Goal: Communication & Community: Answer question/provide support

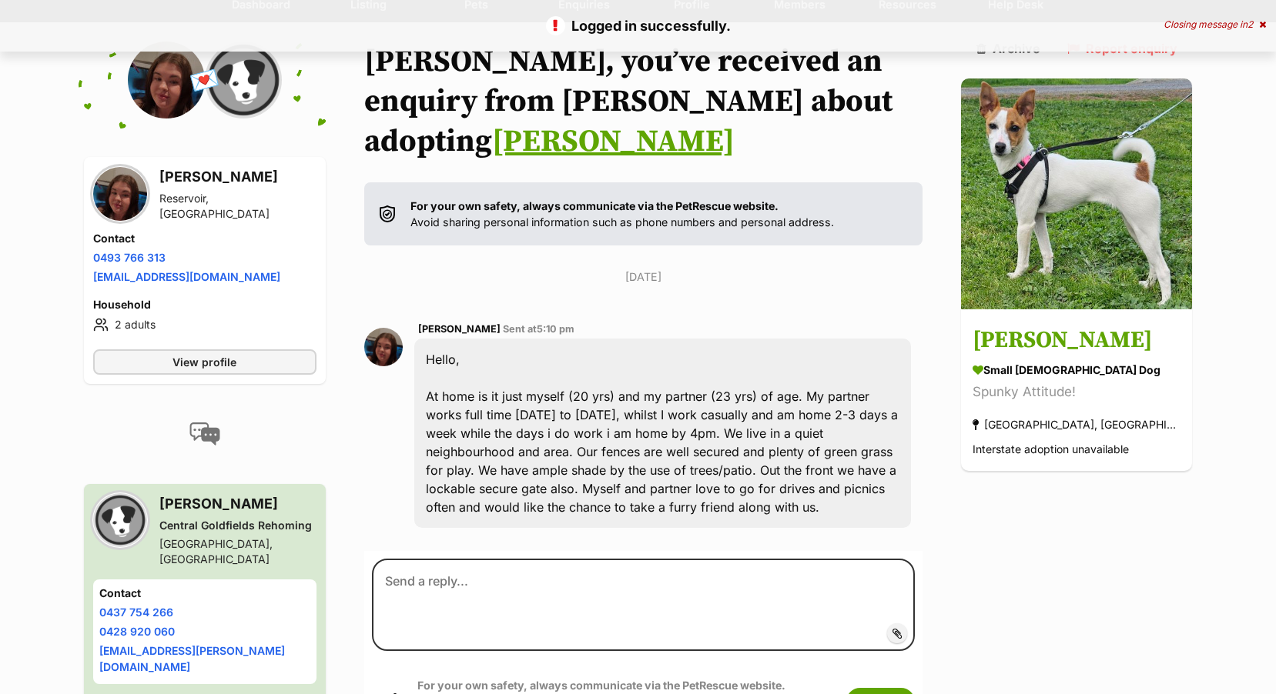
scroll to position [154, 0]
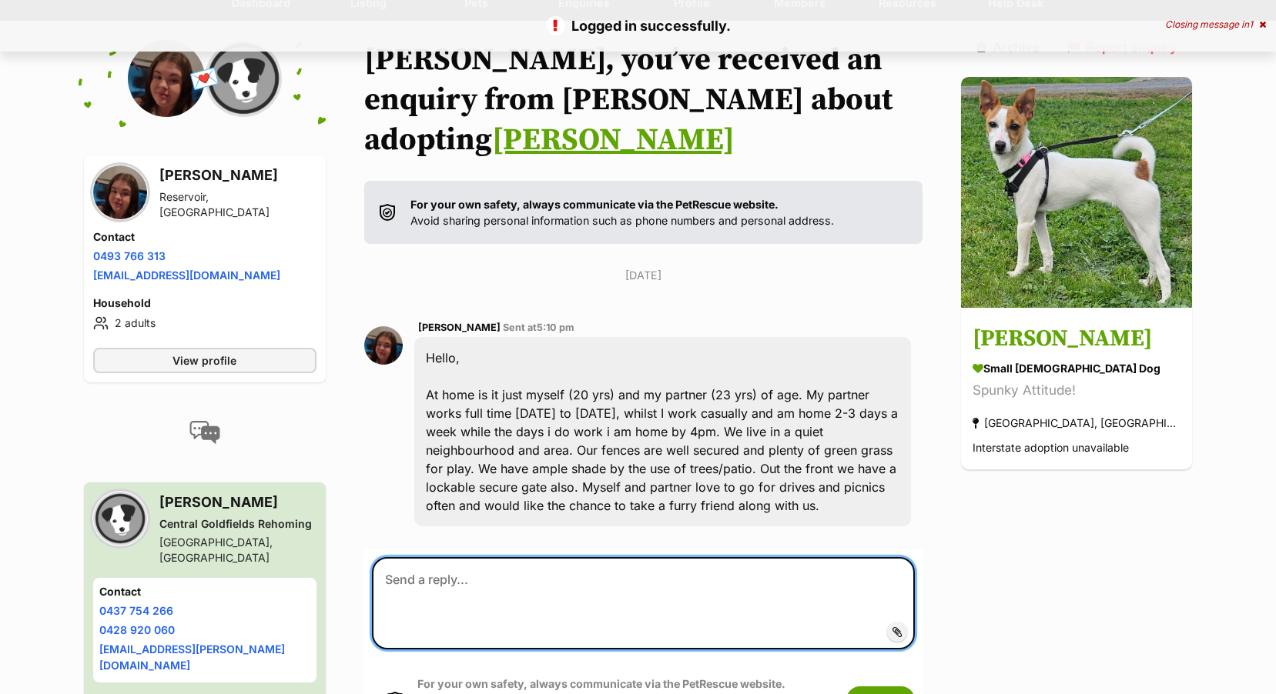
click at [417, 557] on textarea at bounding box center [644, 603] width 544 height 92
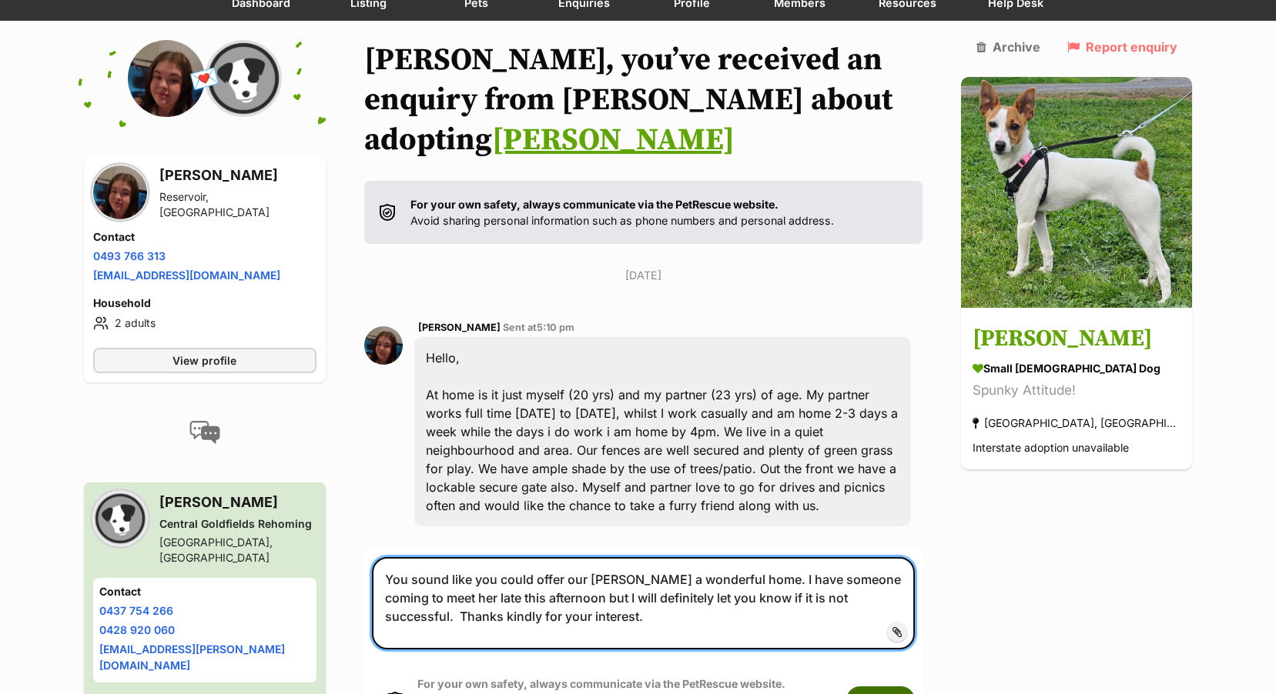
type textarea "You sound like you could offer our Nellie a wonderful home. I have someone comi…"
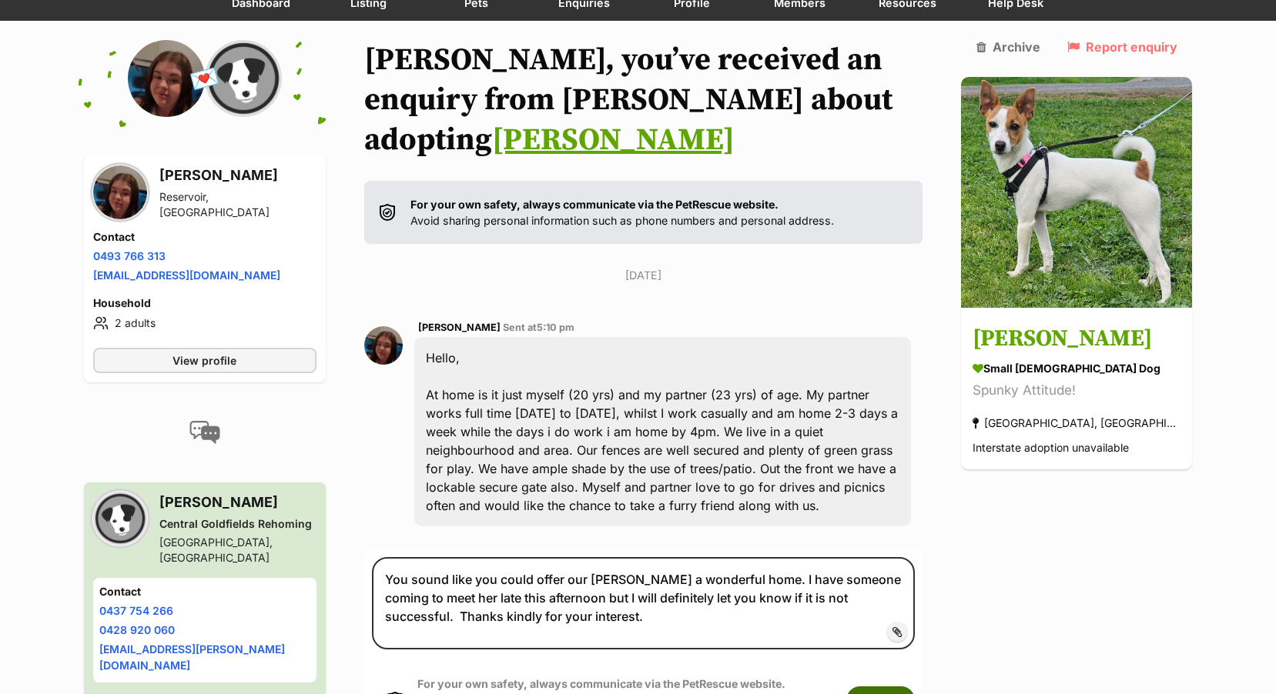
click at [915, 687] on button "Submit" at bounding box center [880, 701] width 69 height 28
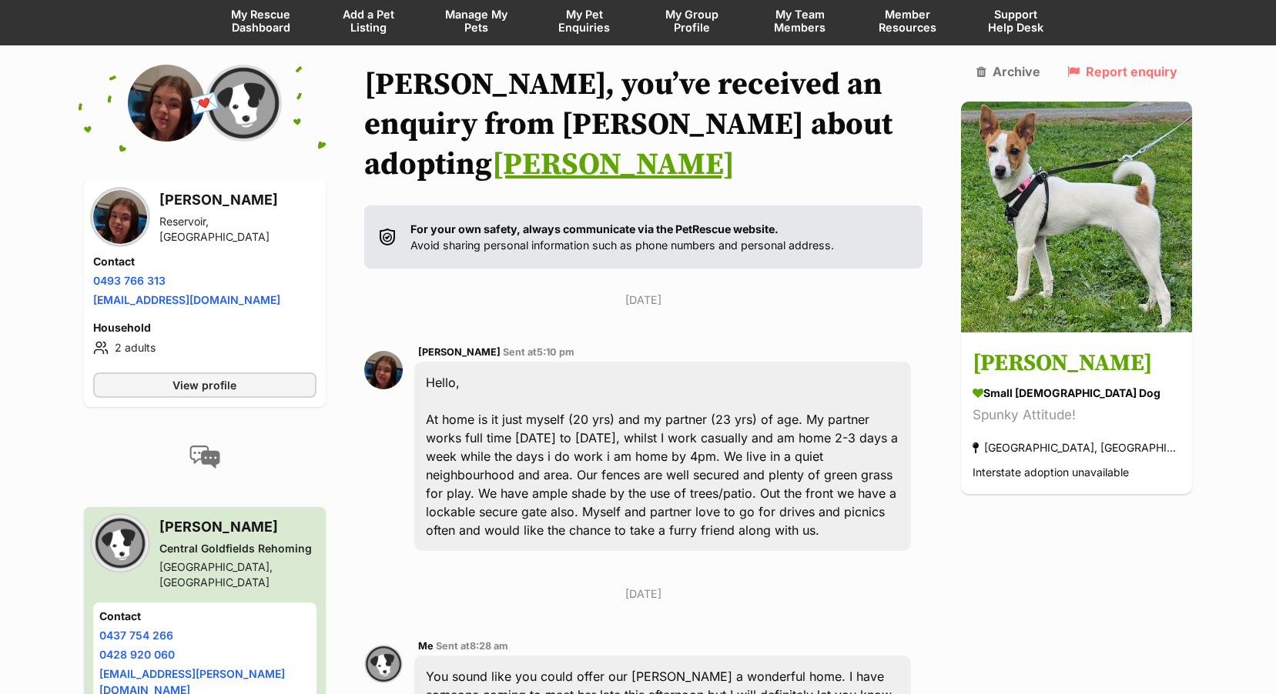
scroll to position [120, 0]
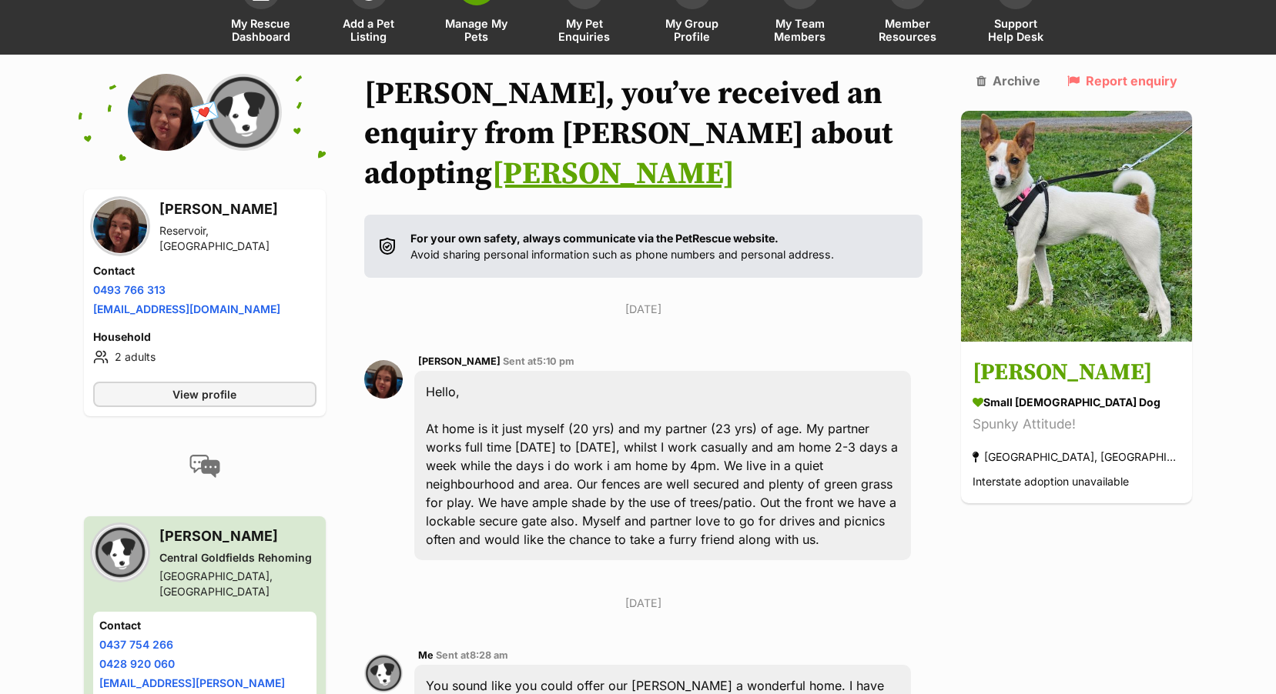
click at [467, 28] on span "Manage My Pets" at bounding box center [476, 30] width 69 height 26
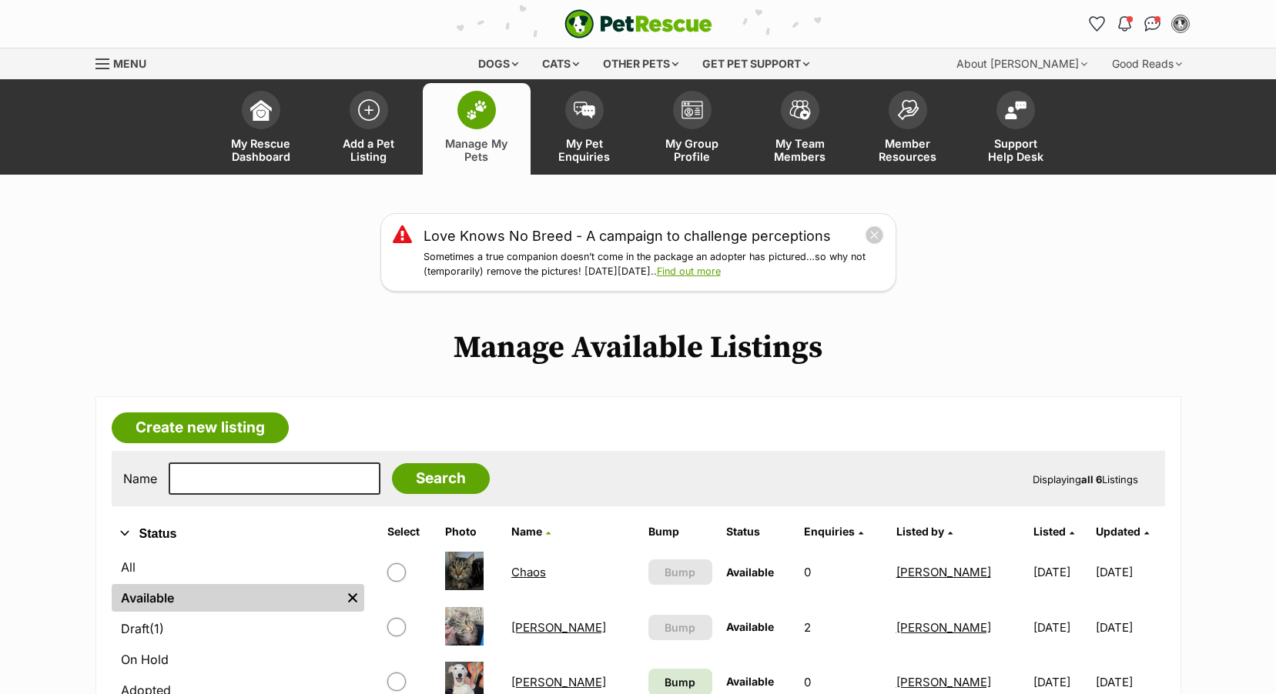
scroll to position [462, 0]
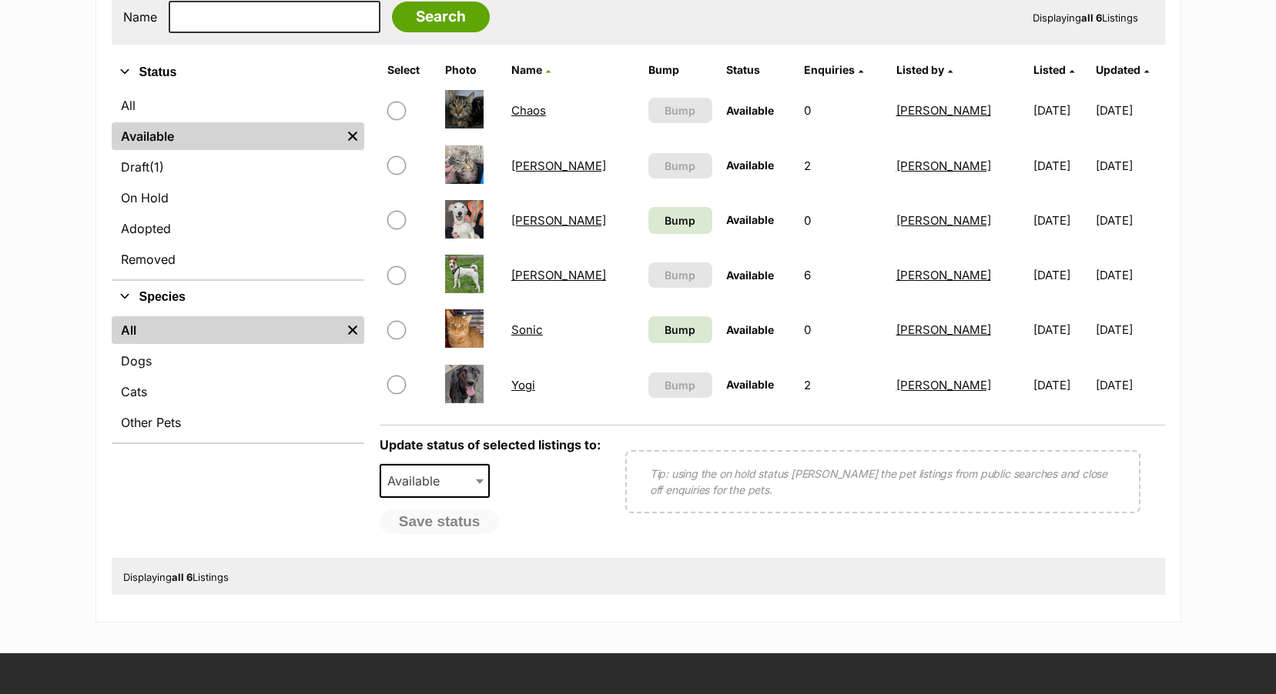
click at [397, 273] on input "checkbox" at bounding box center [396, 275] width 18 height 18
checkbox input "true"
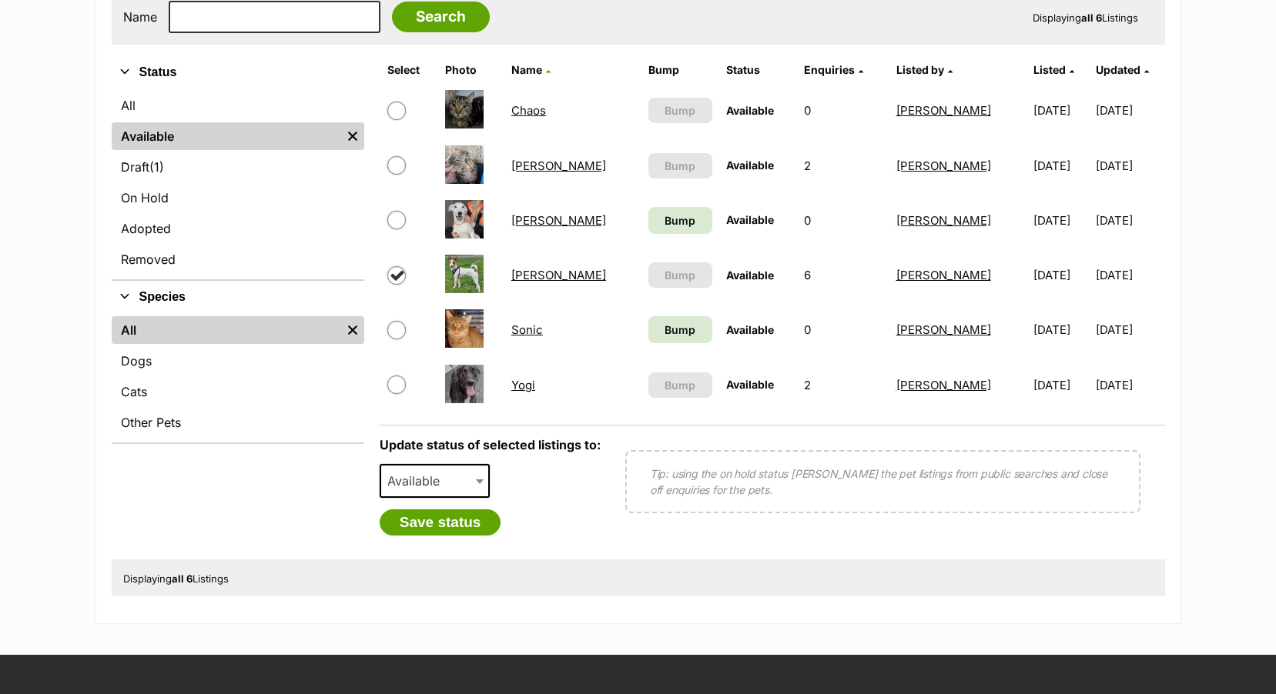
click at [477, 478] on span at bounding box center [481, 481] width 15 height 34
select select "on_hold"
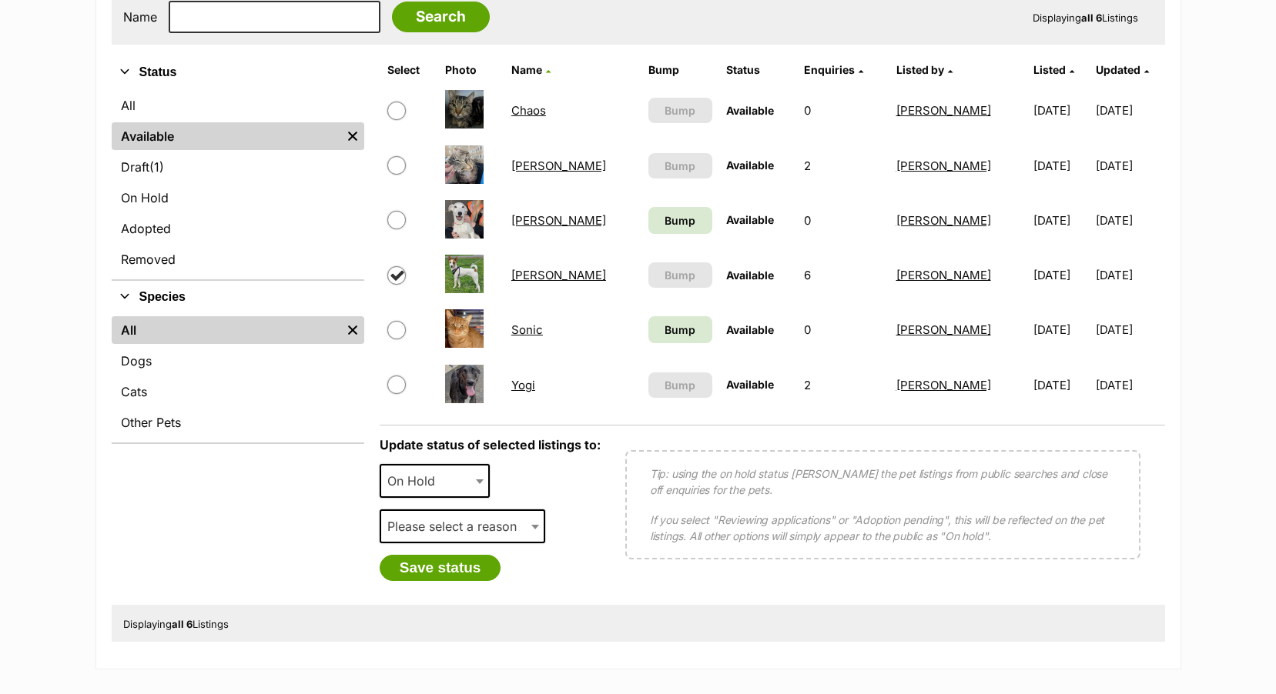
click at [410, 527] on span "Please select a reason" at bounding box center [456, 527] width 151 height 22
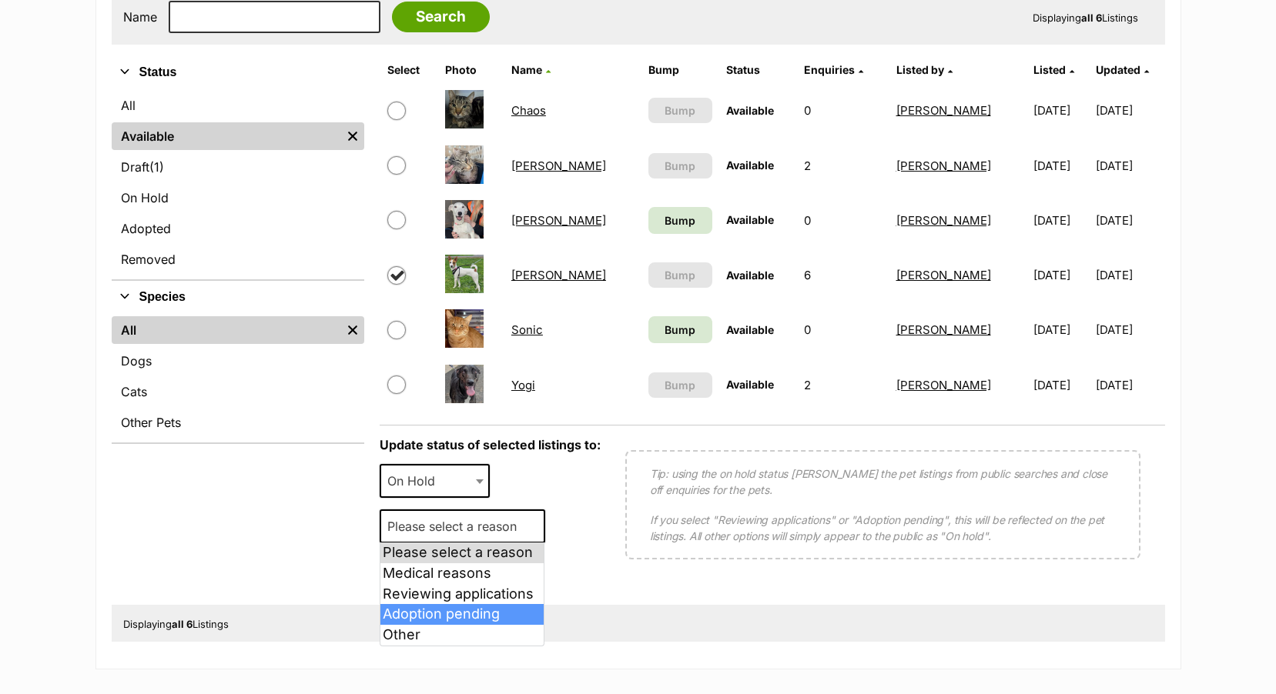
select select "adoption_pending"
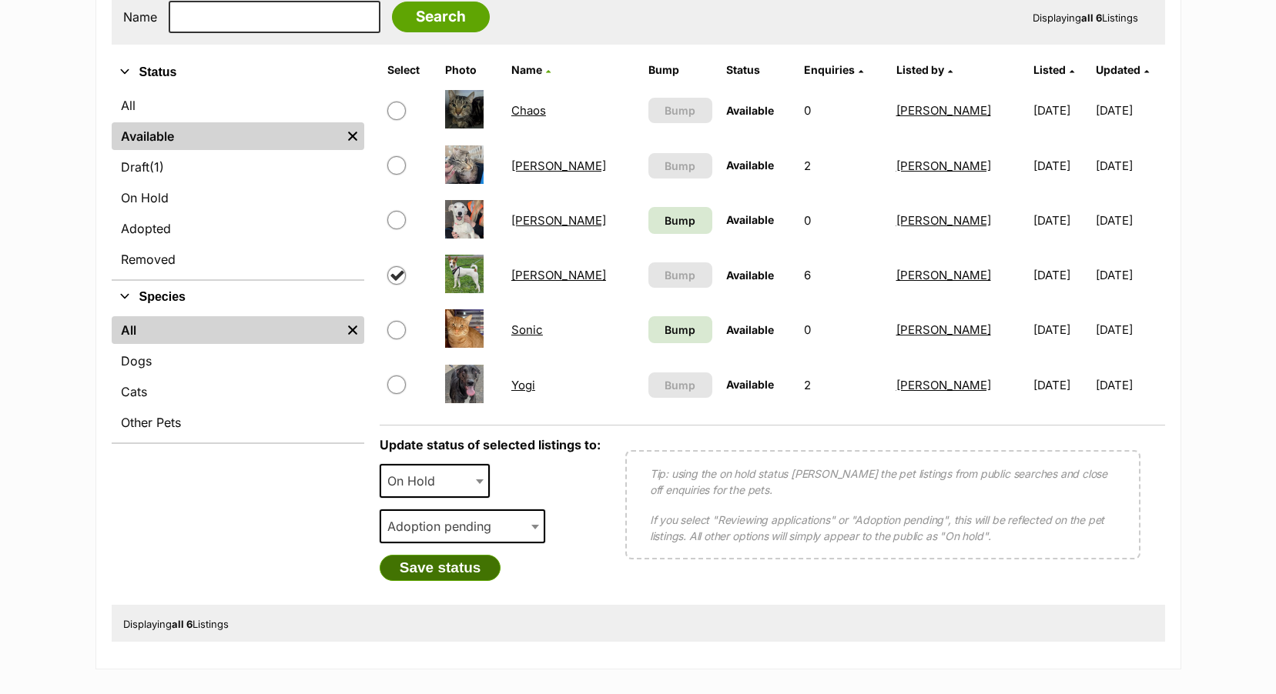
click at [431, 563] on button "Save status" at bounding box center [441, 568] width 122 height 26
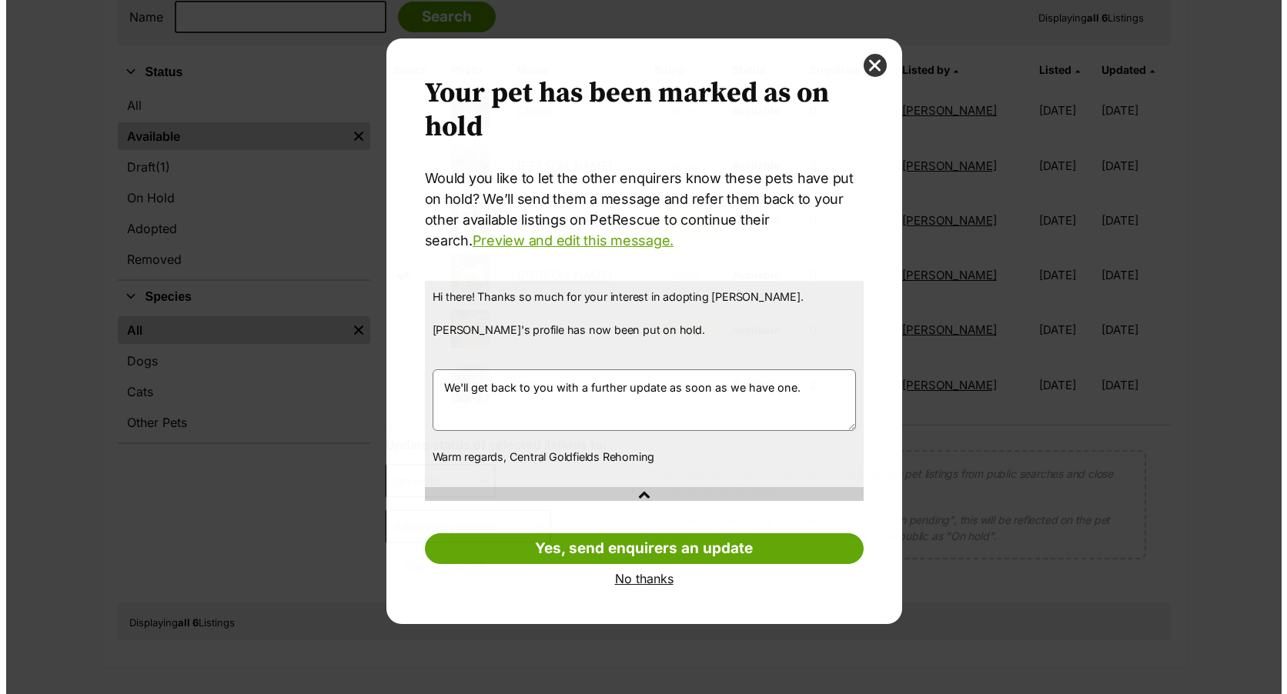
scroll to position [0, 0]
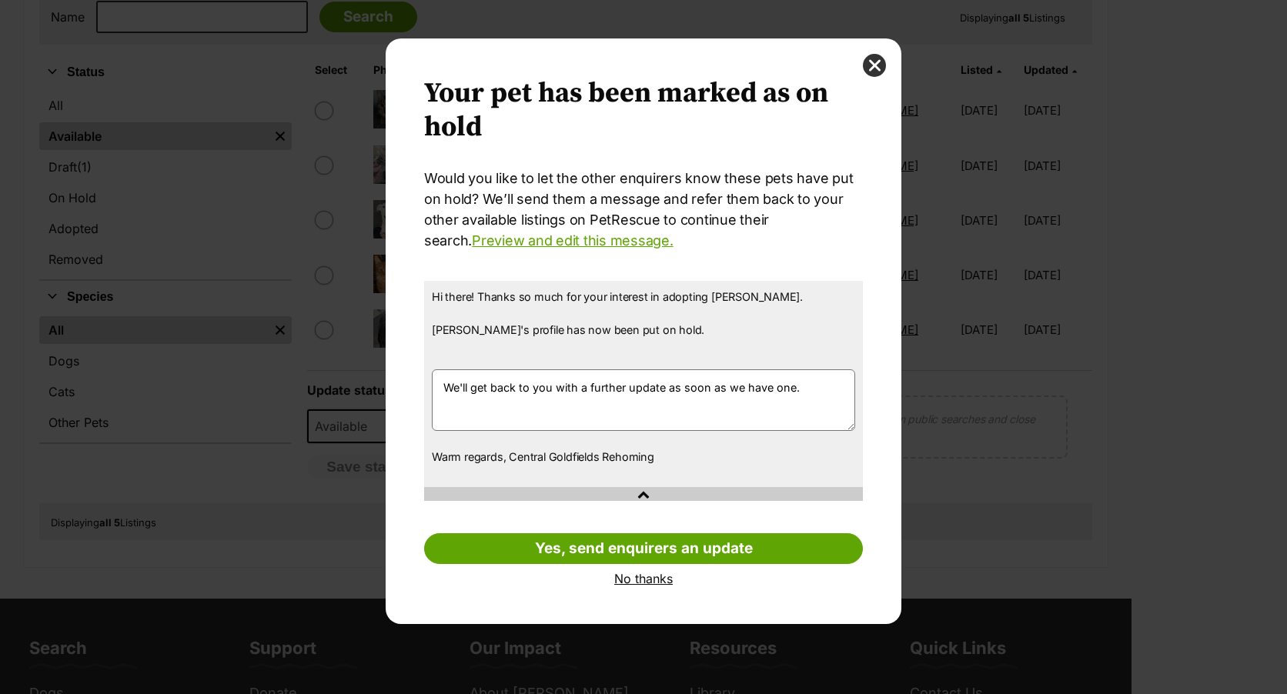
click at [628, 577] on link "No thanks" at bounding box center [643, 579] width 439 height 14
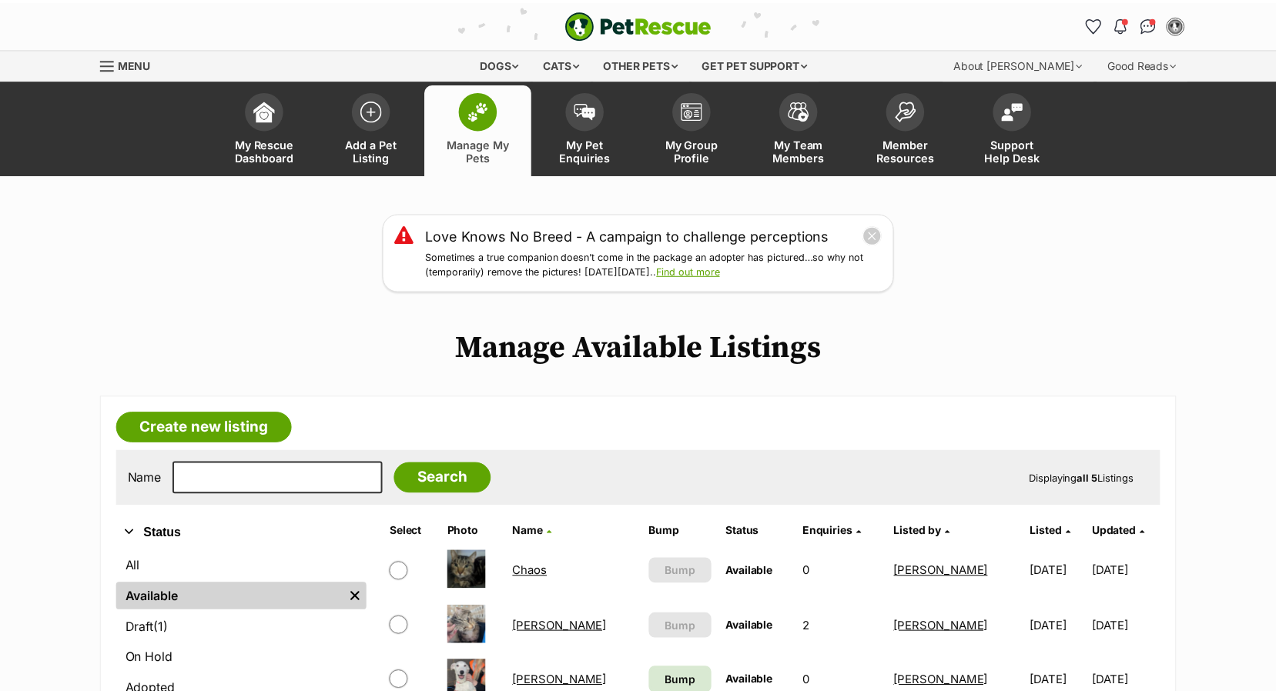
scroll to position [462, 0]
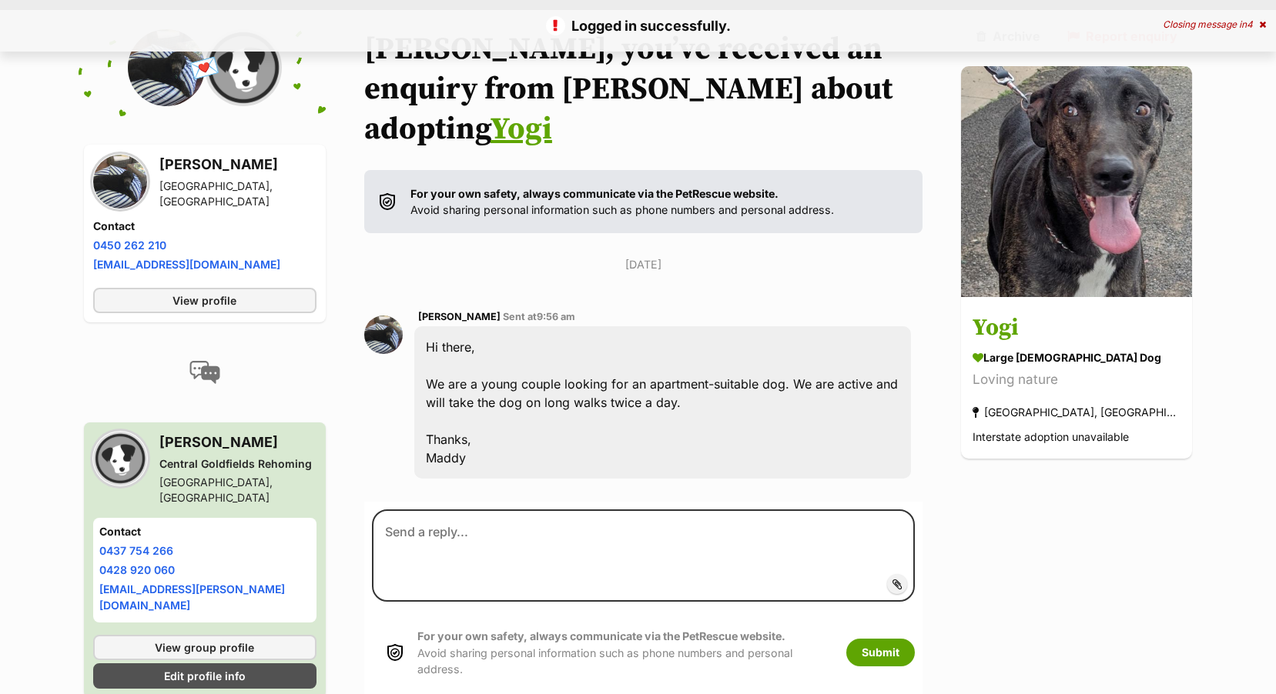
scroll to position [308, 0]
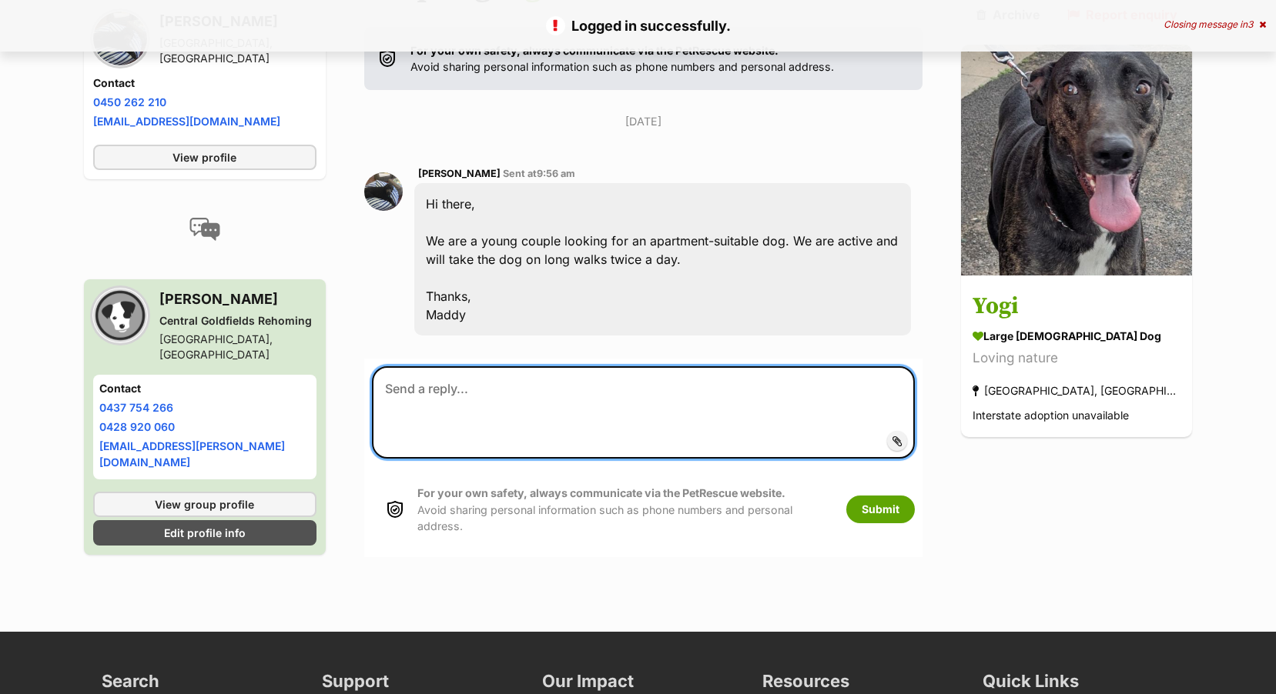
click at [423, 366] on textarea at bounding box center [644, 412] width 544 height 92
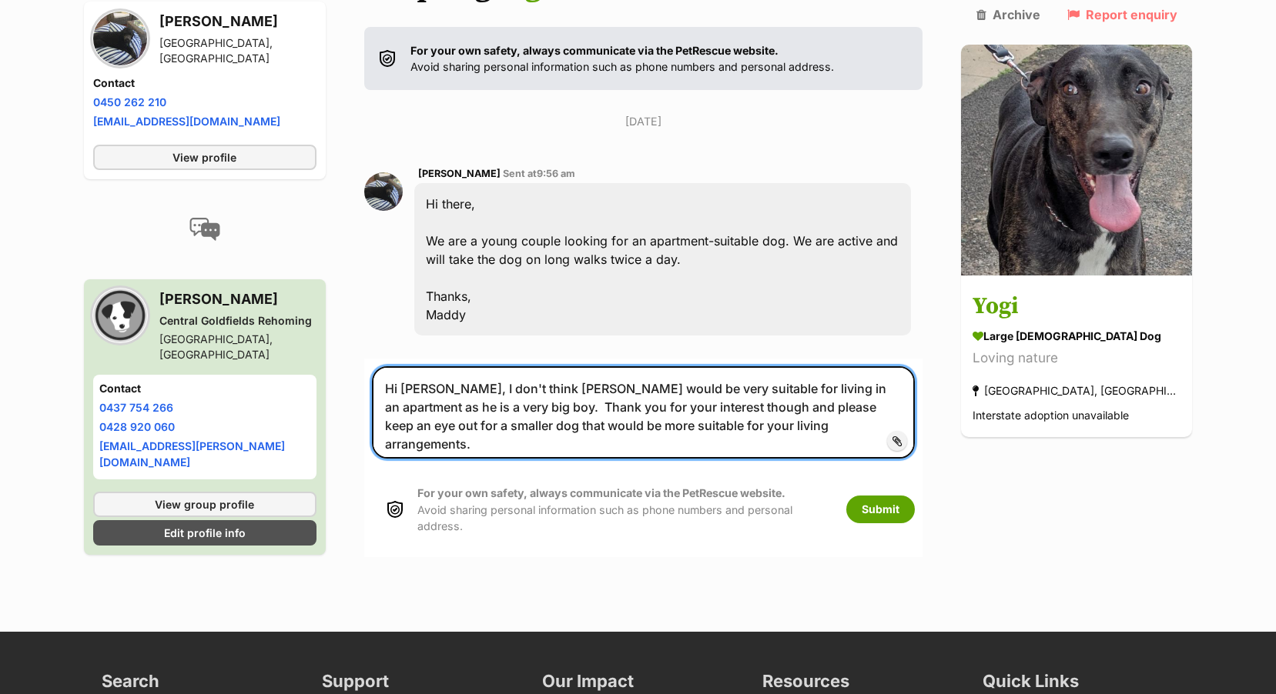
click at [480, 366] on textarea "Hi [PERSON_NAME], I don't think [PERSON_NAME] would be very suitable for living…" at bounding box center [644, 412] width 544 height 92
type textarea "Hi [PERSON_NAME], Unfortunately, I don't think [PERSON_NAME] would be very suit…"
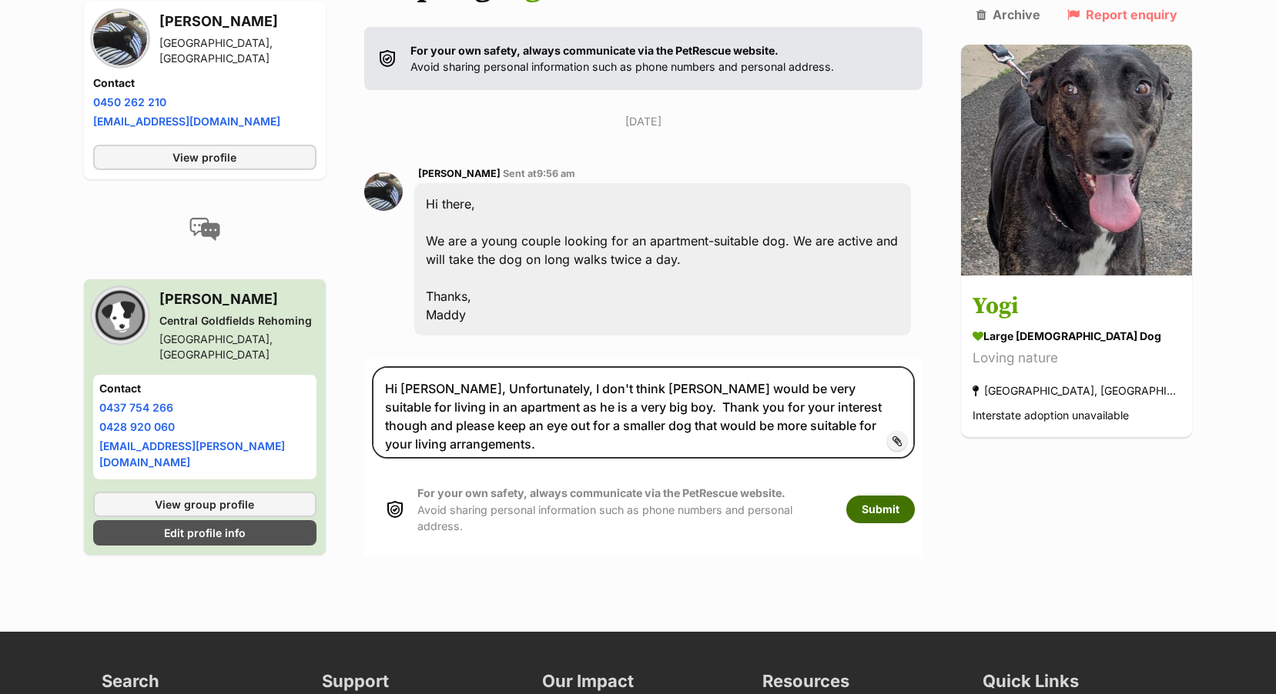
click at [915, 496] on button "Submit" at bounding box center [880, 510] width 69 height 28
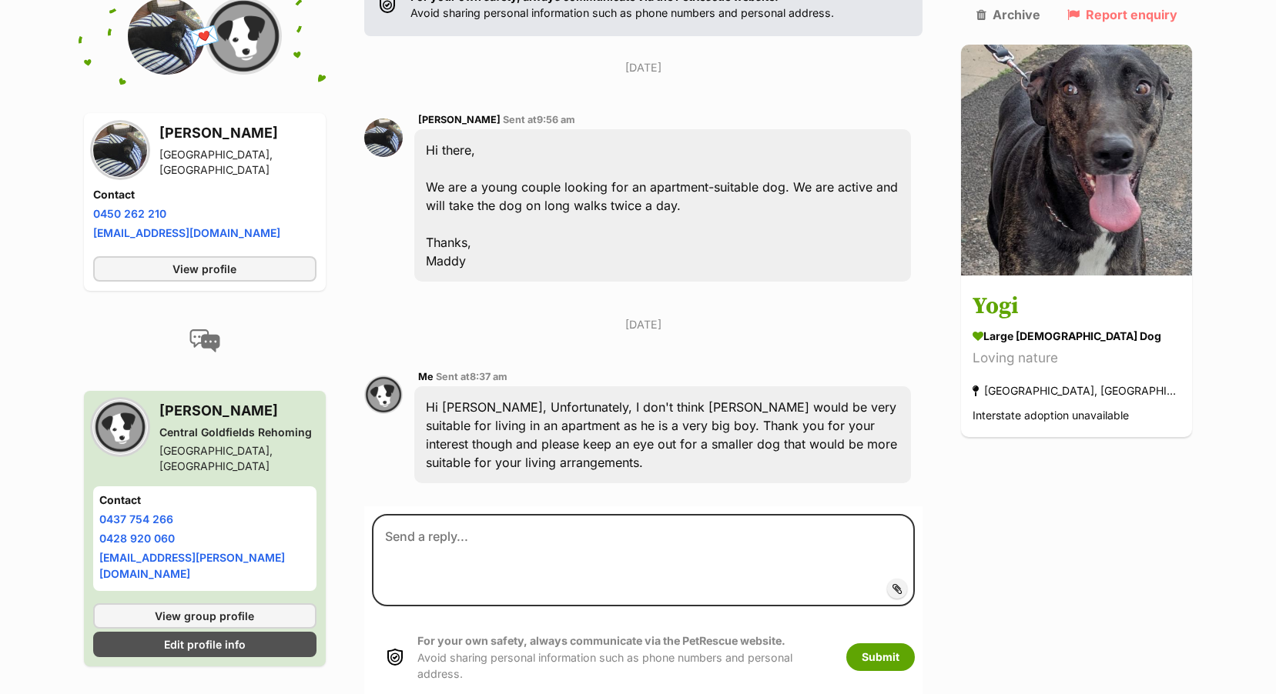
scroll to position [400, 0]
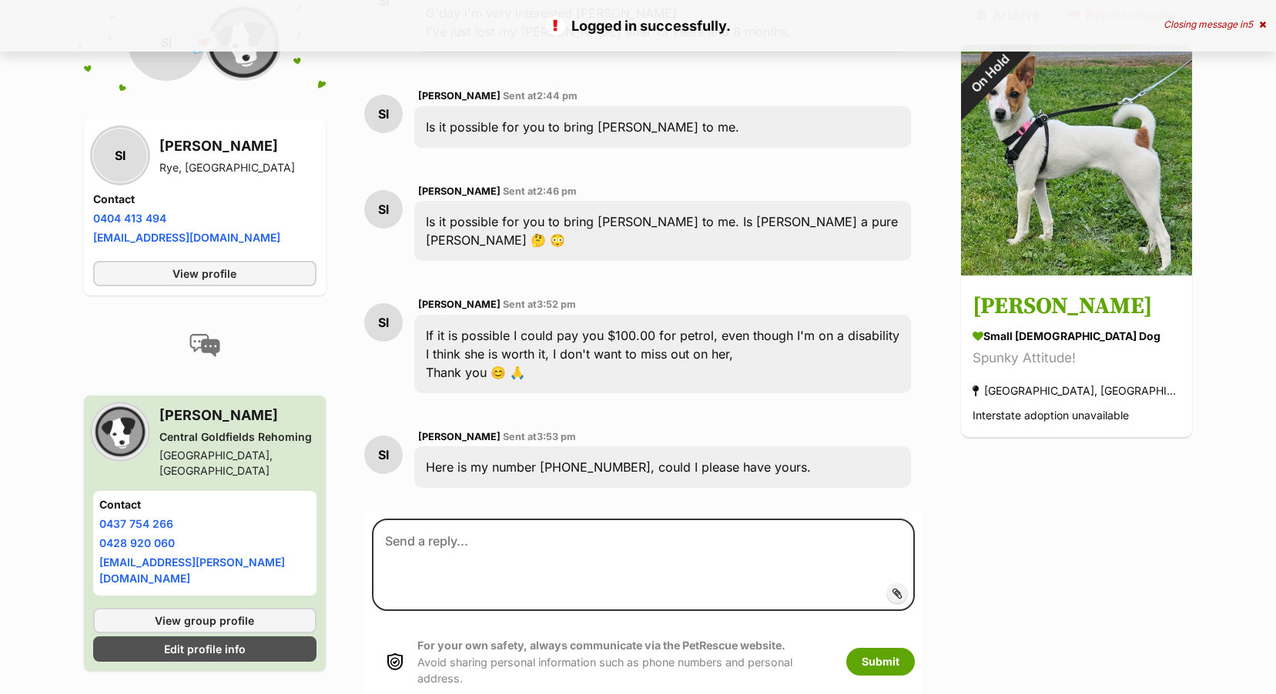
scroll to position [551, 0]
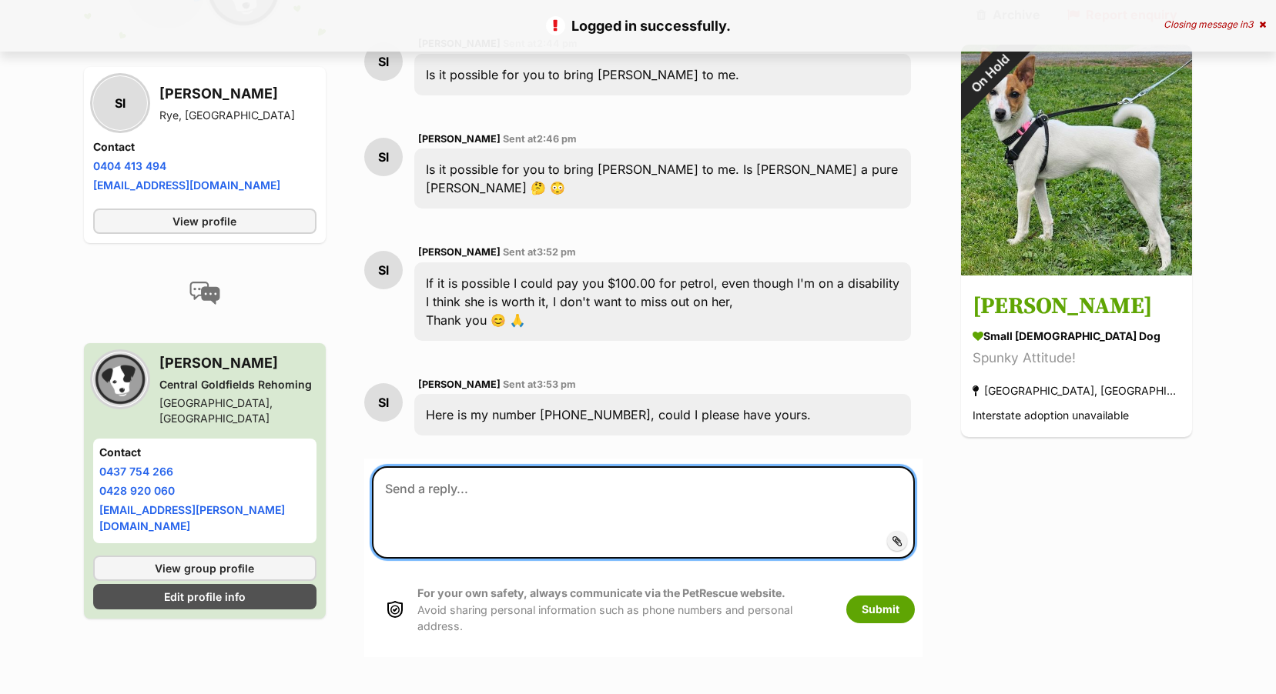
click at [438, 467] on textarea at bounding box center [644, 513] width 544 height 92
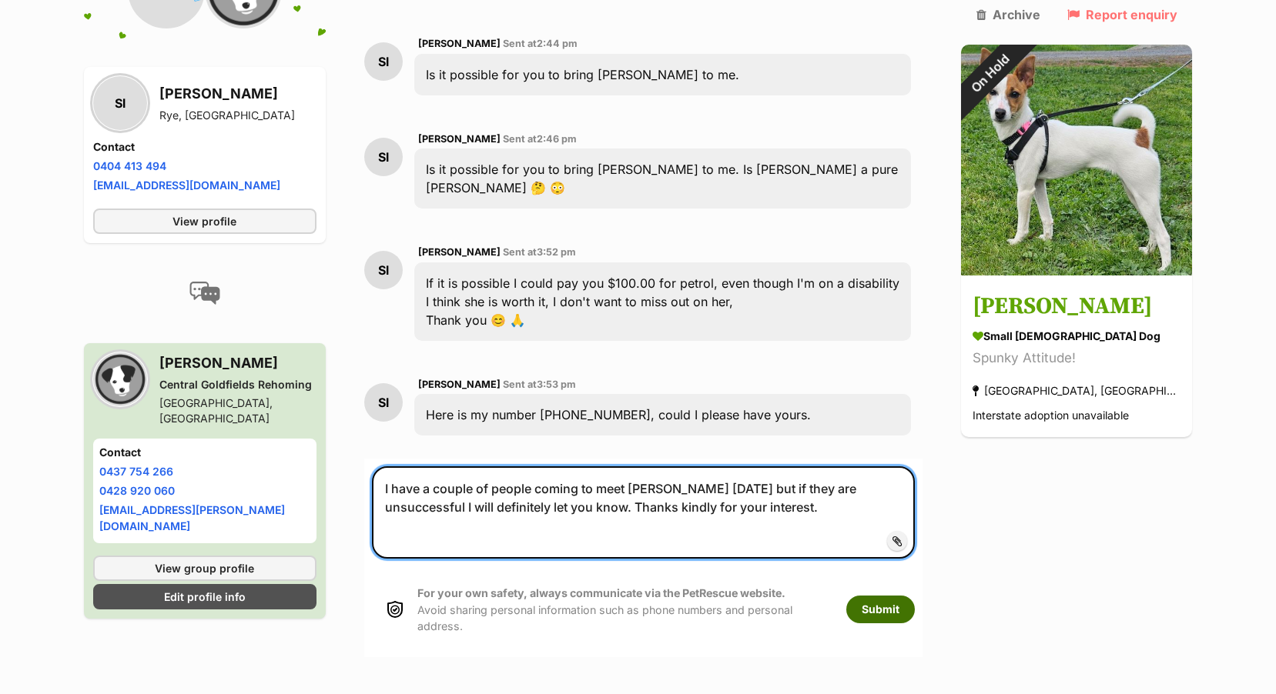
type textarea "I have a couple of people coming to meet [PERSON_NAME] [DATE] but if they are u…"
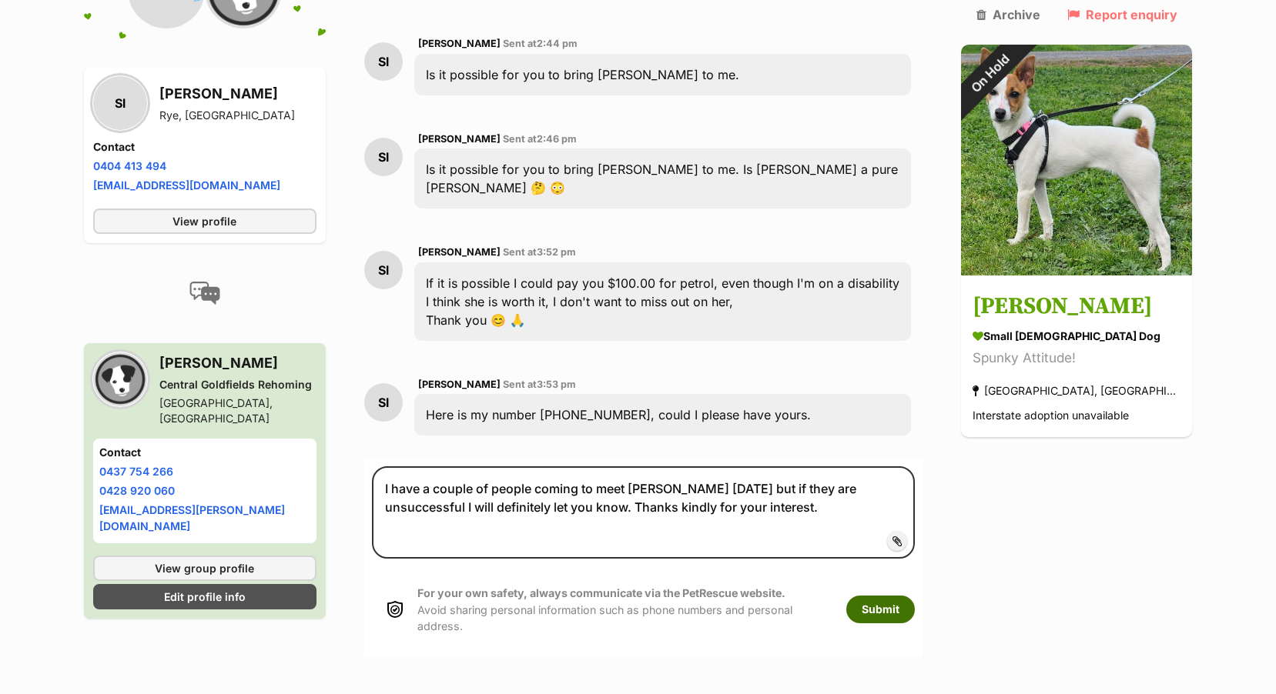
click at [914, 596] on button "Submit" at bounding box center [880, 610] width 69 height 28
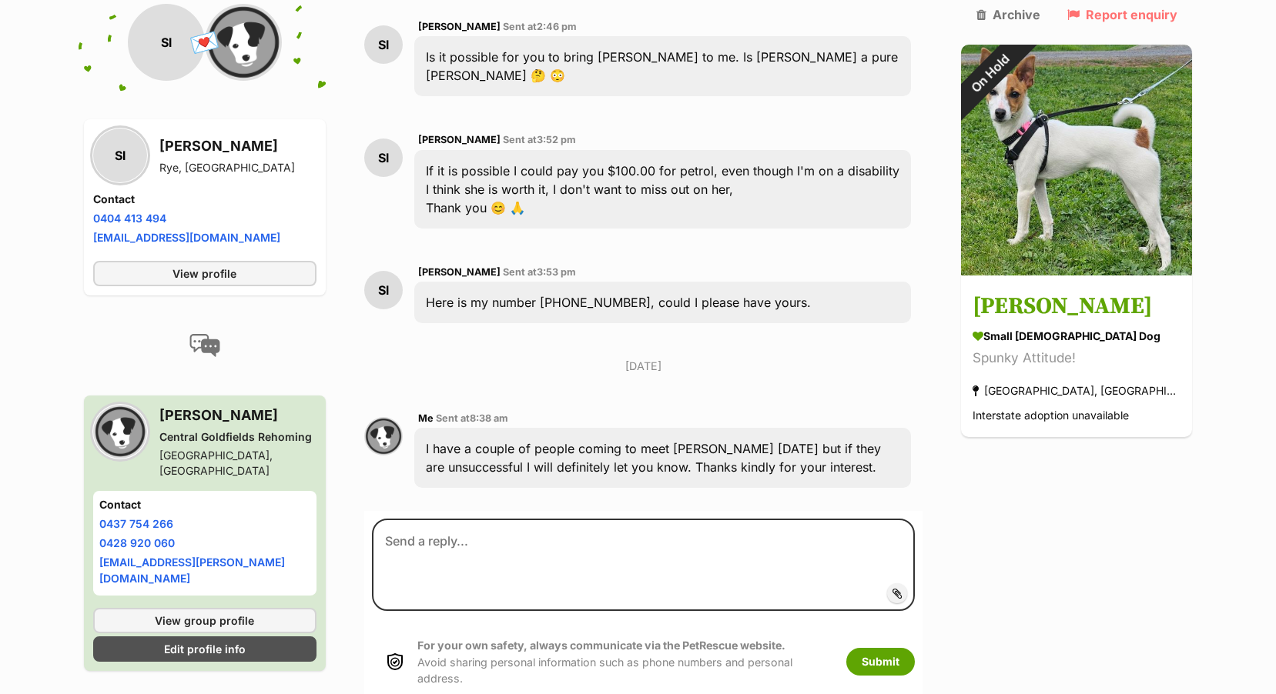
scroll to position [707, 0]
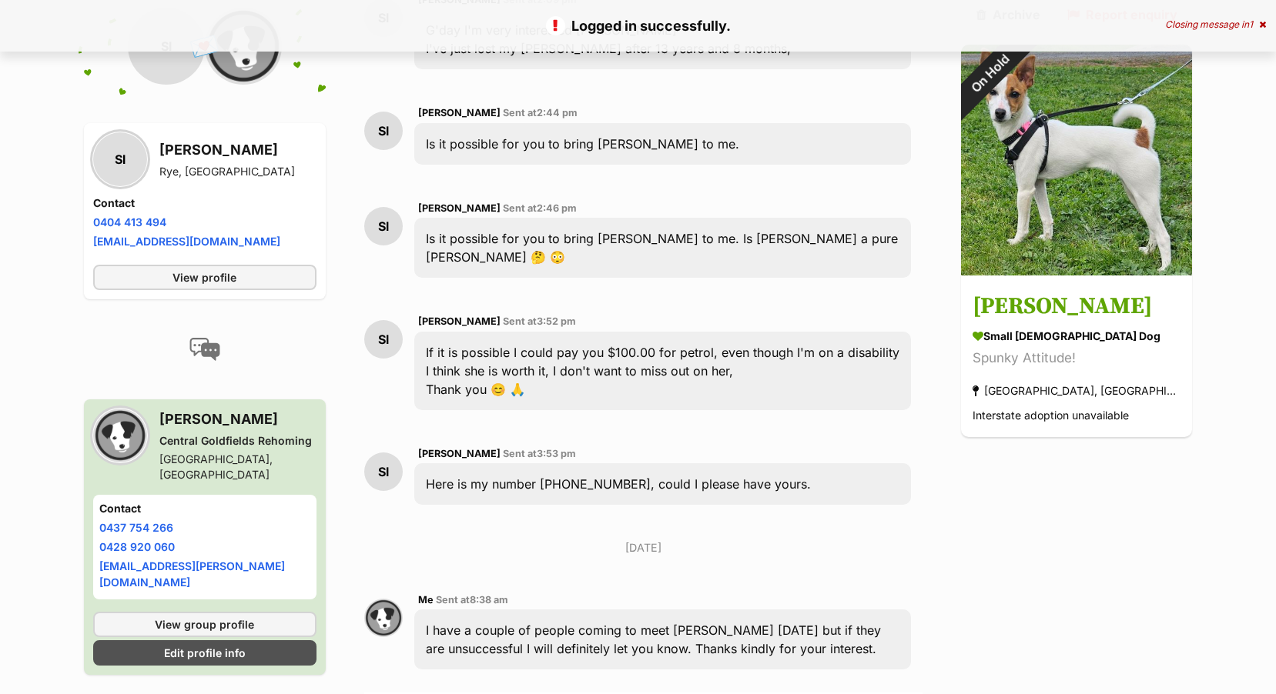
scroll to position [476, 0]
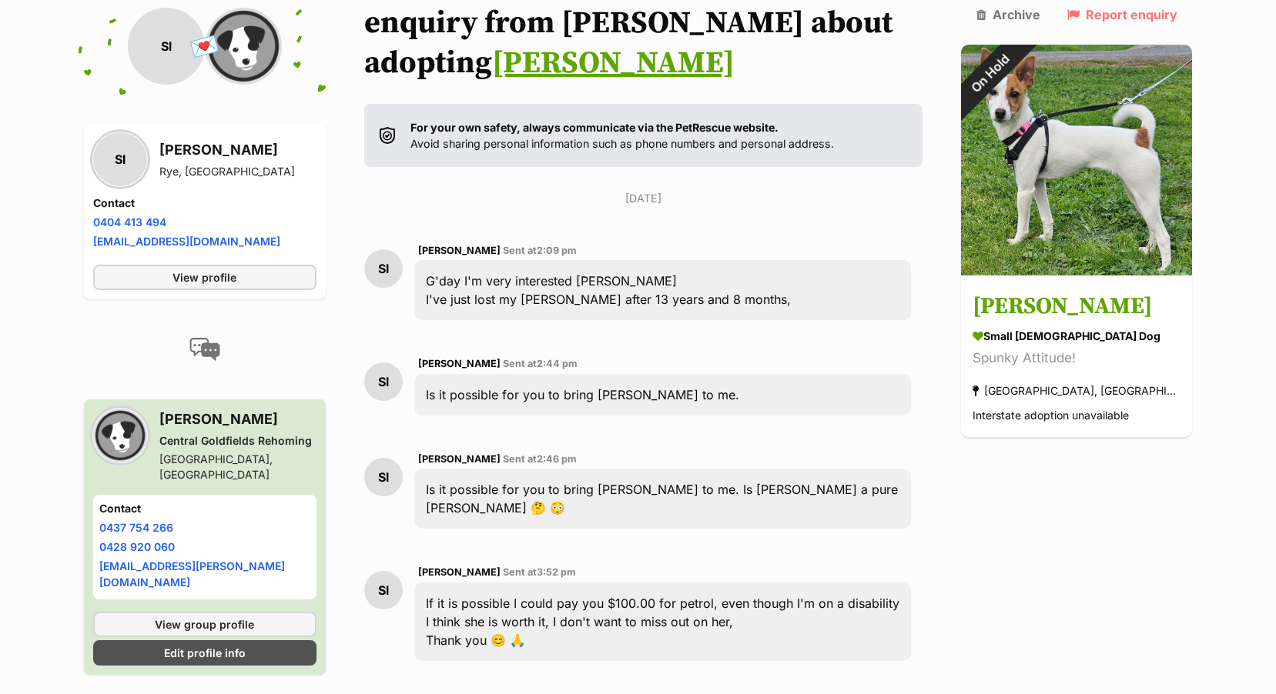
scroll to position [707, 0]
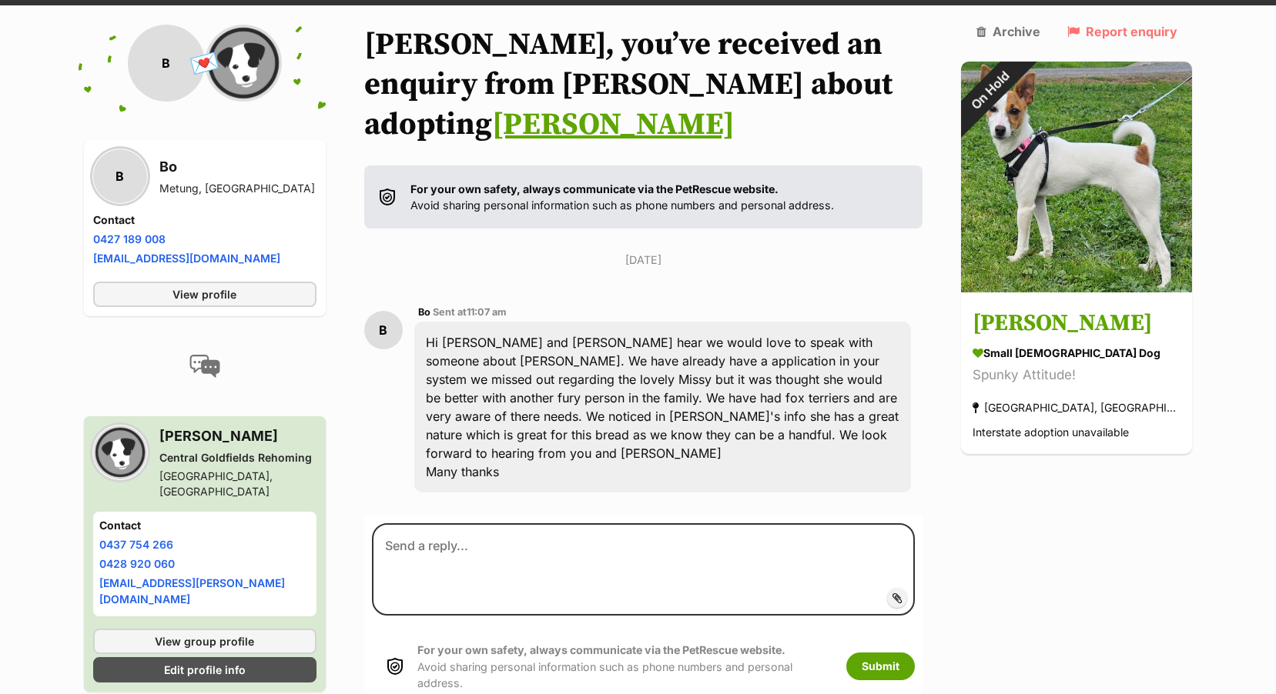
scroll to position [171, 0]
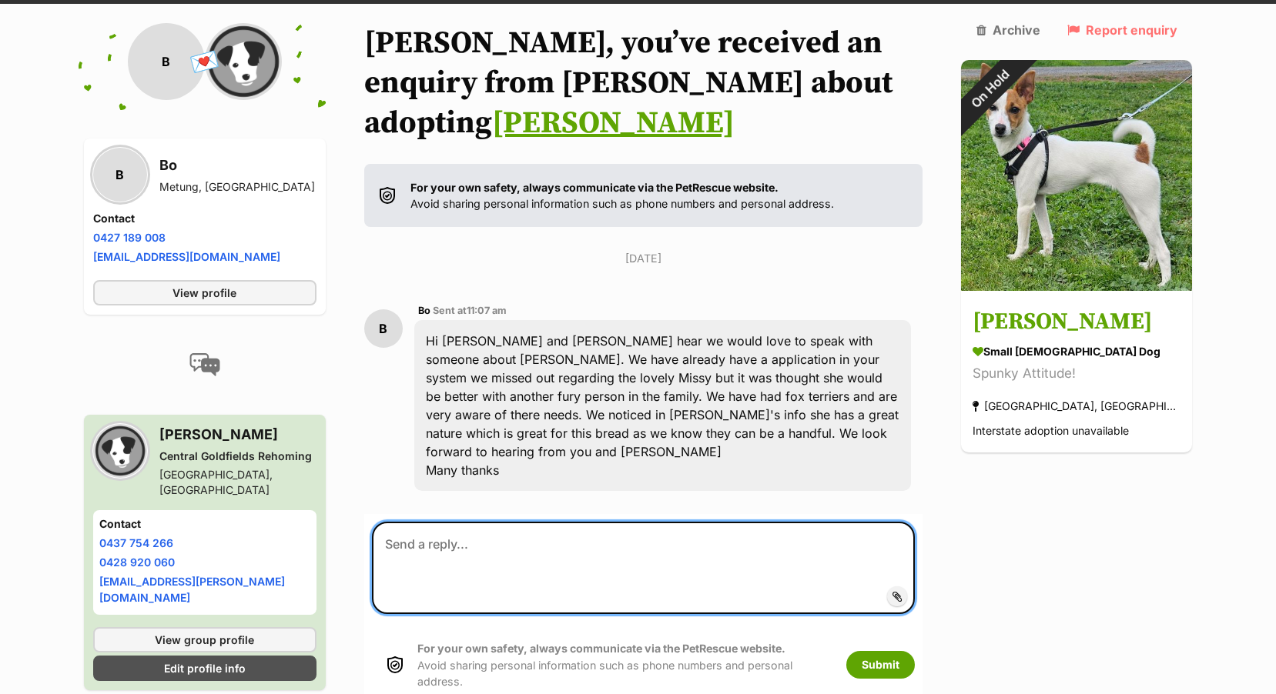
click at [422, 522] on textarea at bounding box center [644, 568] width 544 height 92
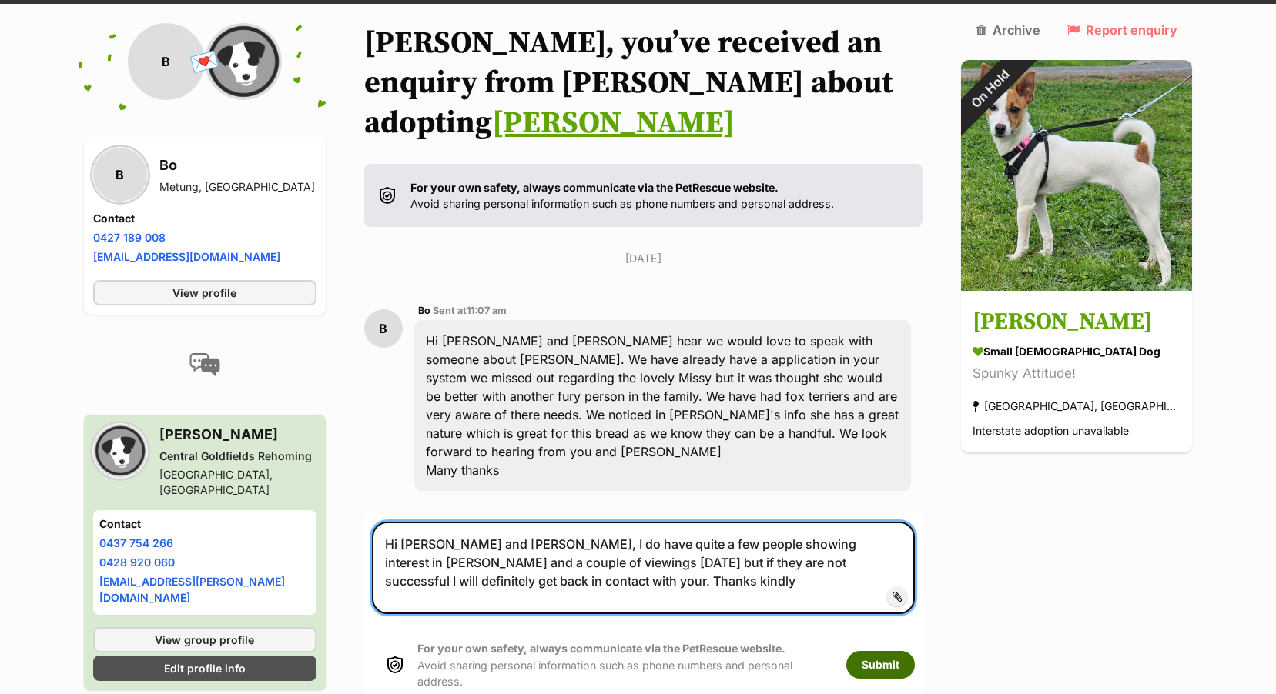
type textarea "Hi [PERSON_NAME] and [PERSON_NAME], I do have quite a few people showing intere…"
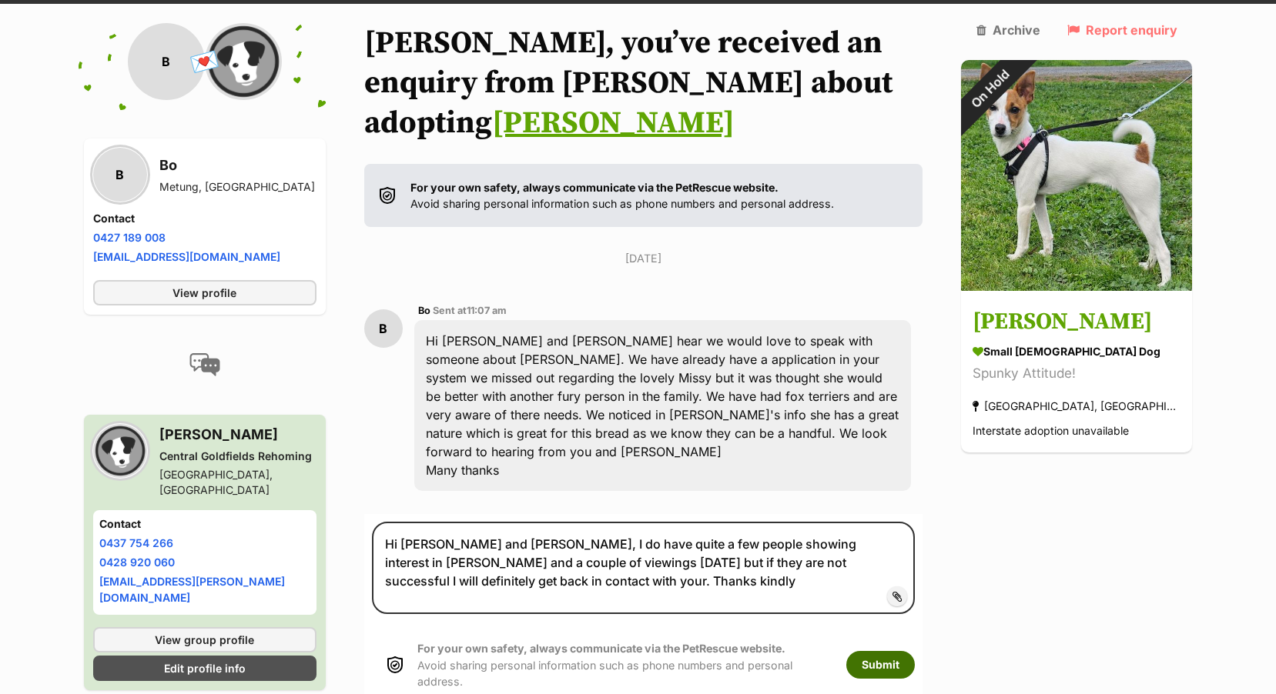
click at [915, 651] on button "Submit" at bounding box center [880, 665] width 69 height 28
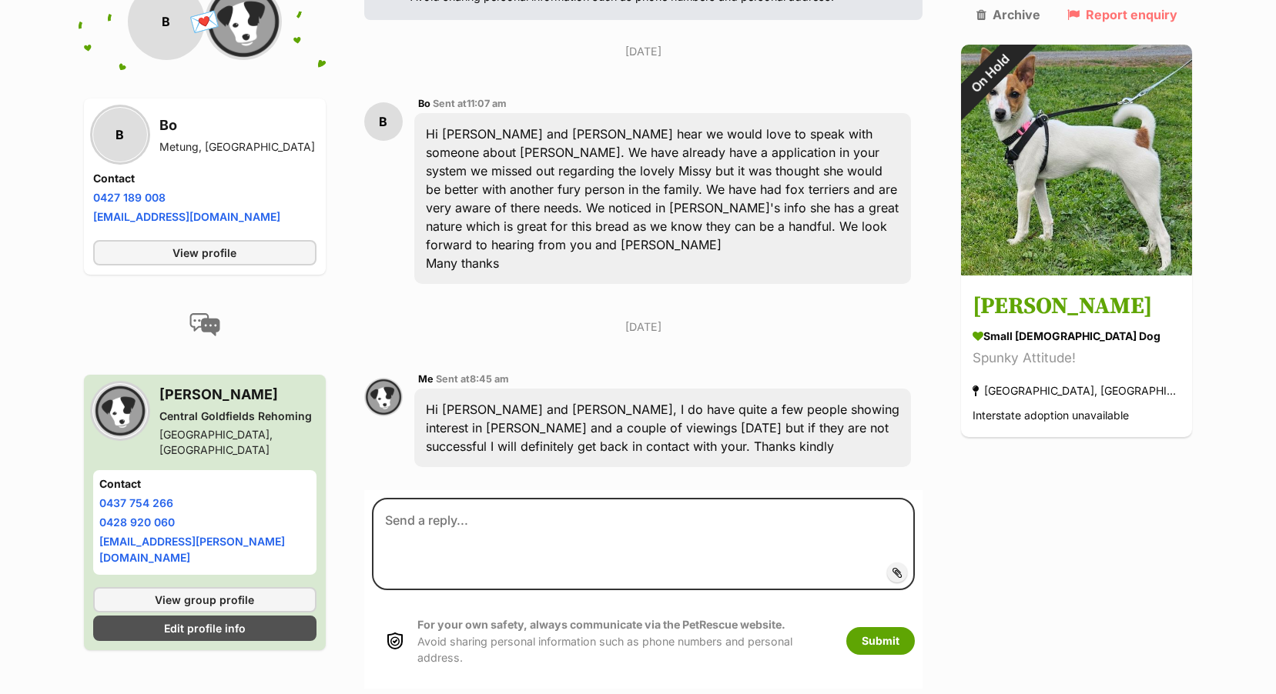
scroll to position [391, 0]
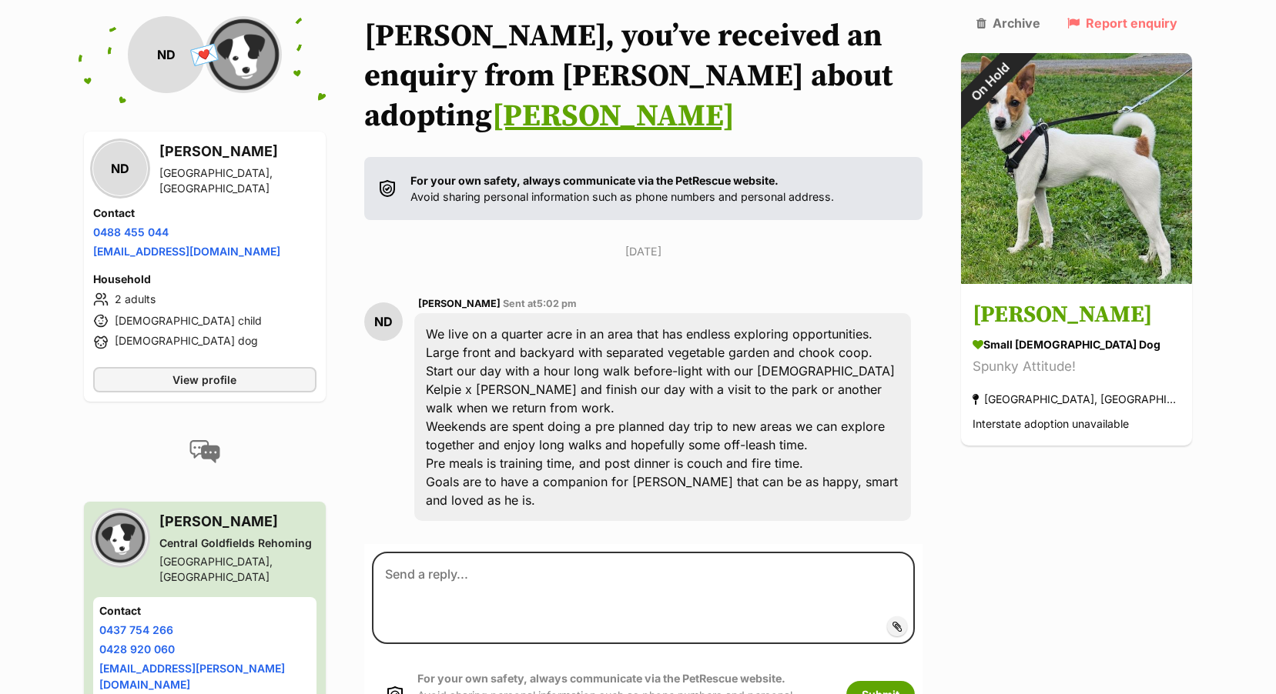
scroll to position [189, 0]
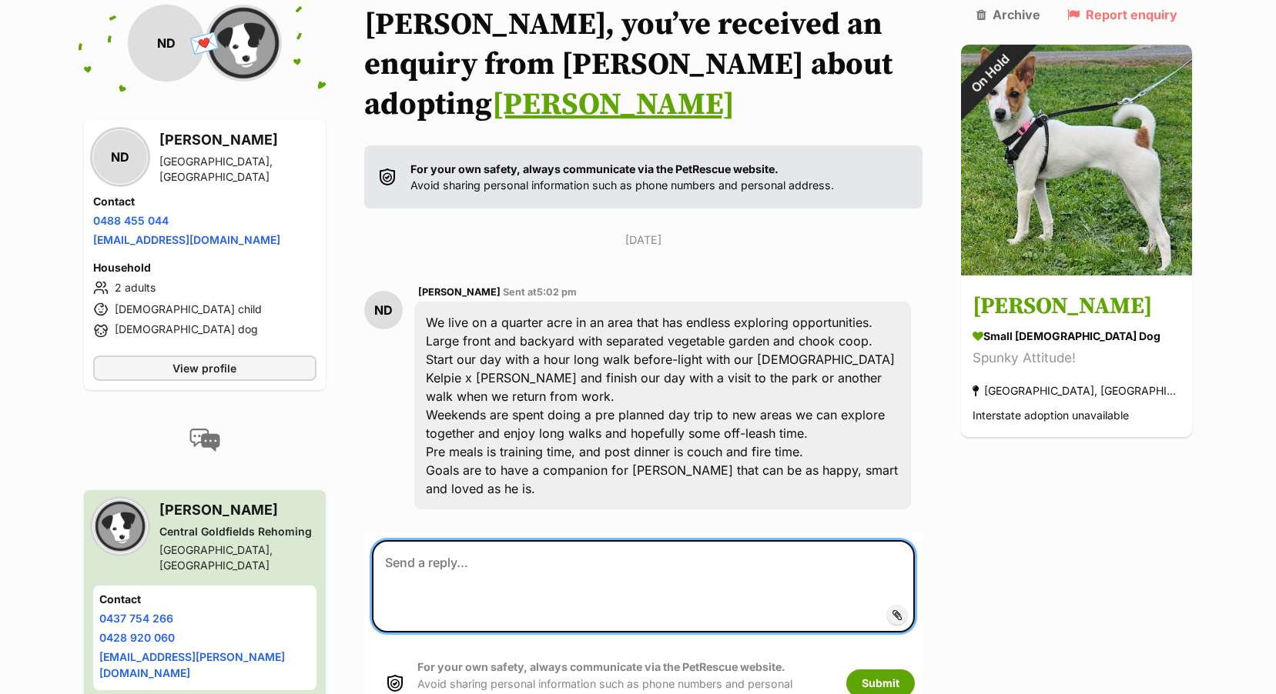
click at [410, 540] on textarea at bounding box center [644, 586] width 544 height 92
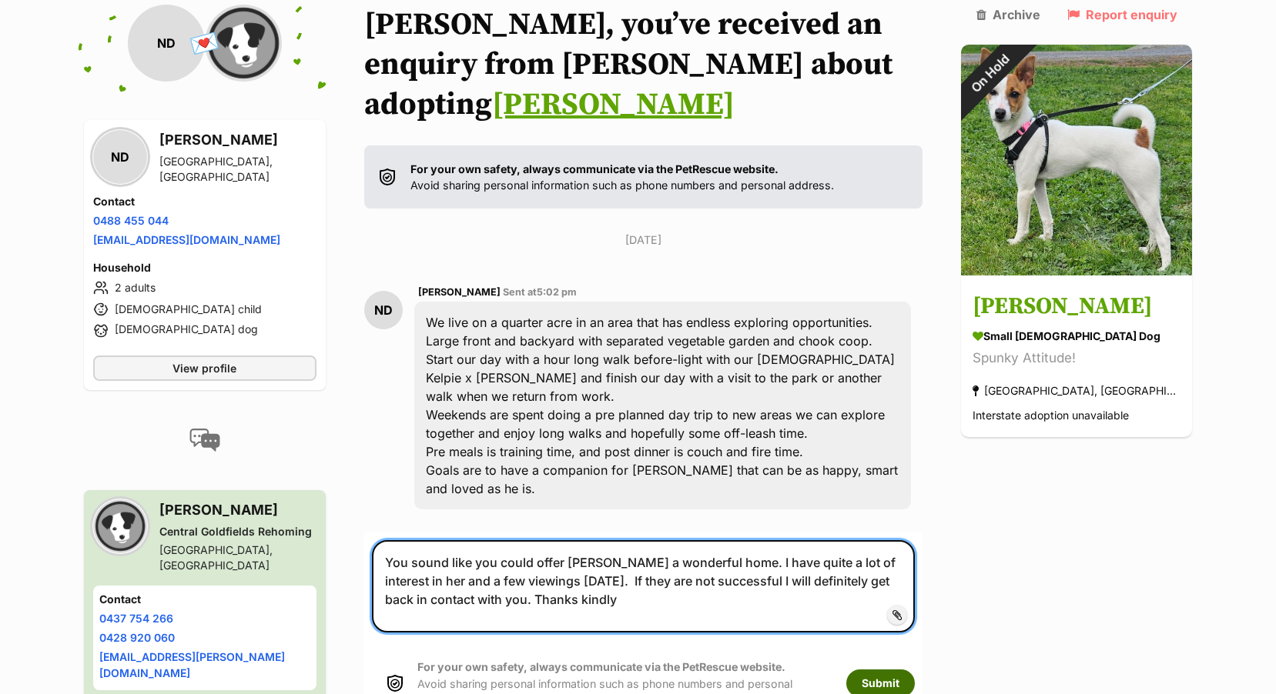
type textarea "You sound like you could offer Nellie a wonderful home. I have quite a lot of i…"
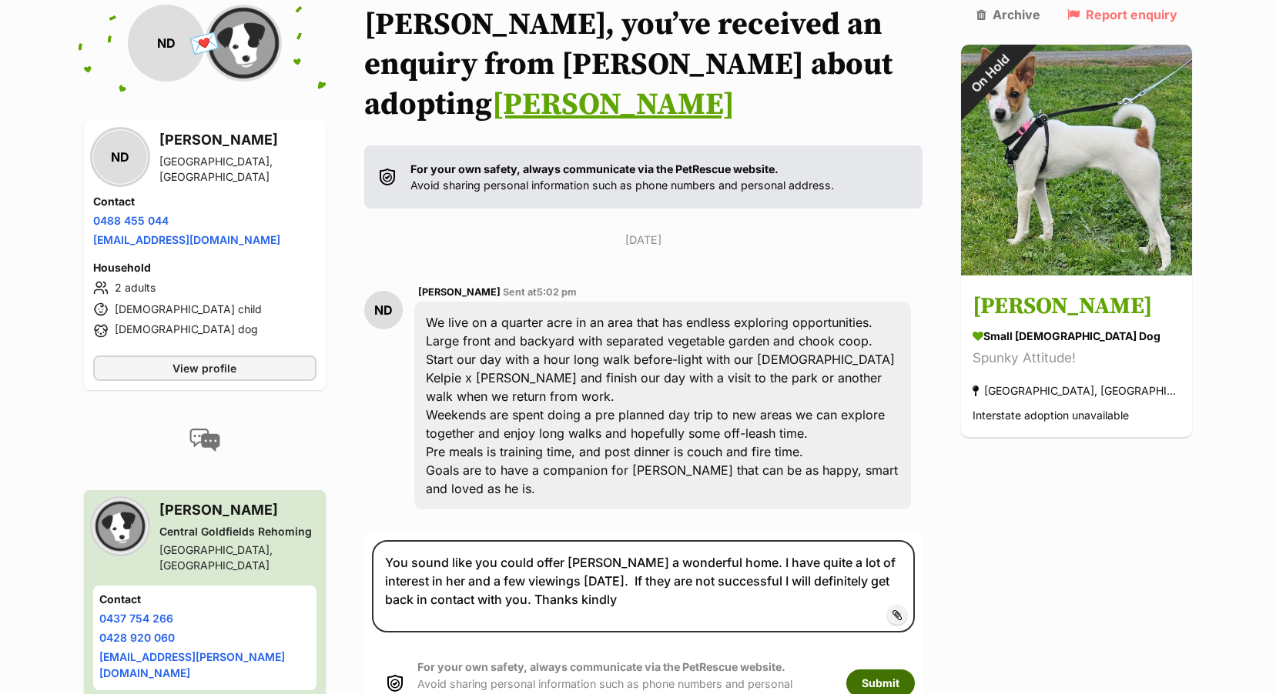
click at [915, 670] on button "Submit" at bounding box center [880, 684] width 69 height 28
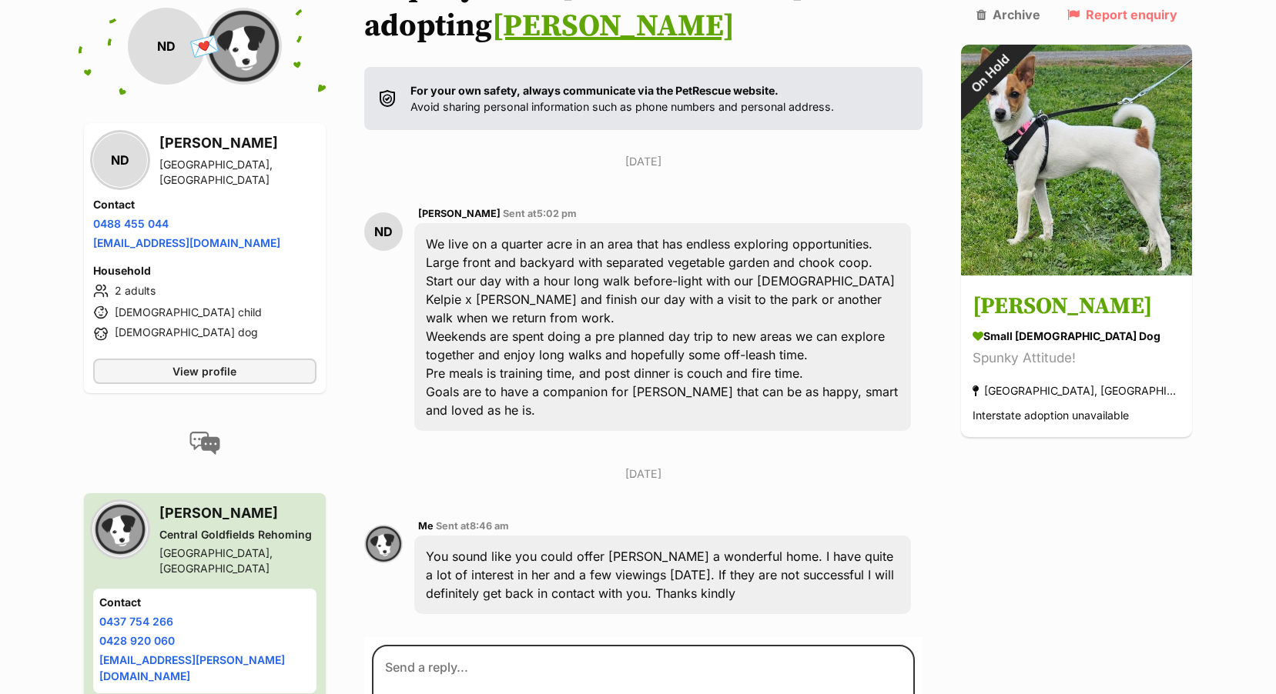
scroll to position [428, 0]
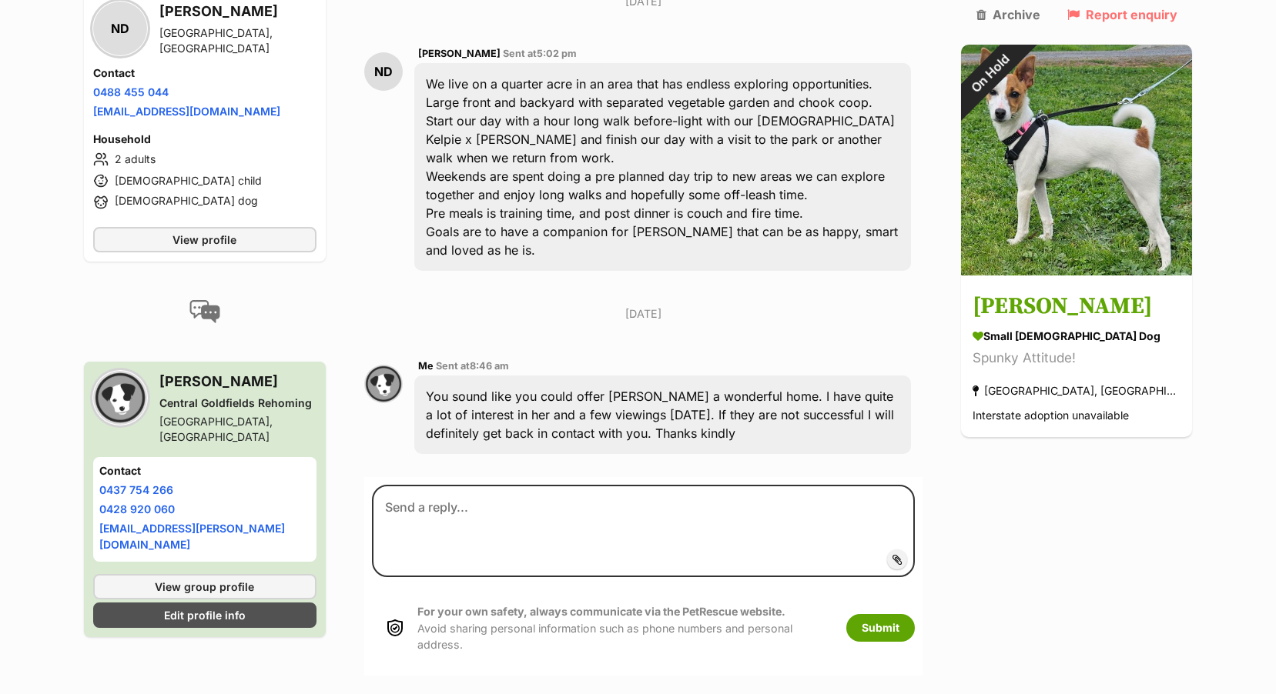
click at [437, 376] on div "You sound like you could offer Nellie a wonderful home. I have quite a lot of i…" at bounding box center [662, 415] width 497 height 79
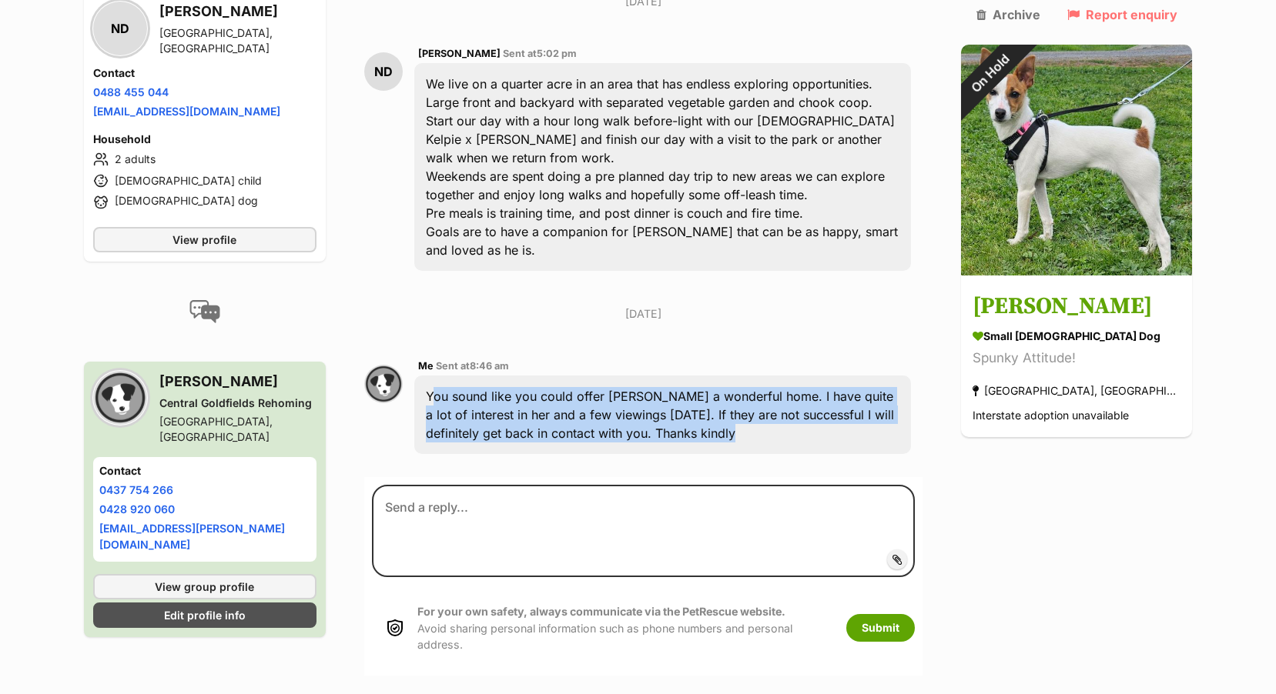
drag, startPoint x: 437, startPoint y: 335, endPoint x: 663, endPoint y: 374, distance: 229.7
click at [663, 376] on div "You sound like you could offer Nellie a wonderful home. I have quite a lot of i…" at bounding box center [662, 415] width 497 height 79
copy section "You sound like you could offer Nellie a wonderful home. I have quite a lot of i…"
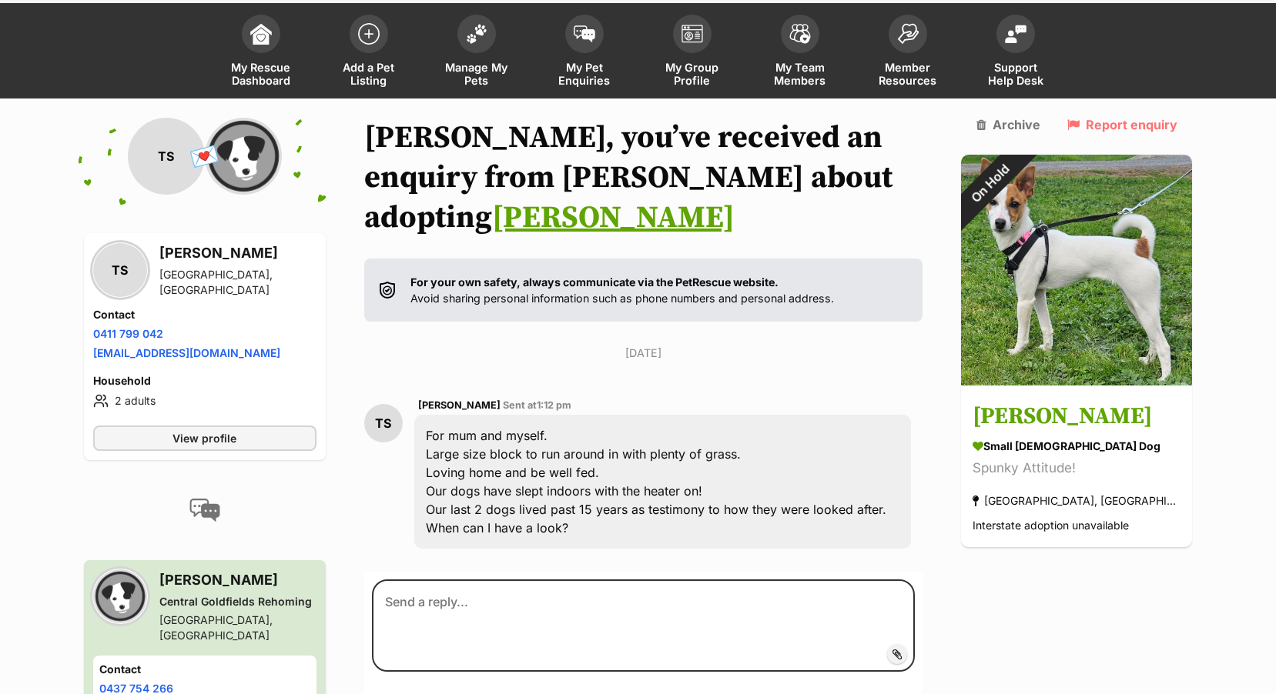
scroll to position [162, 0]
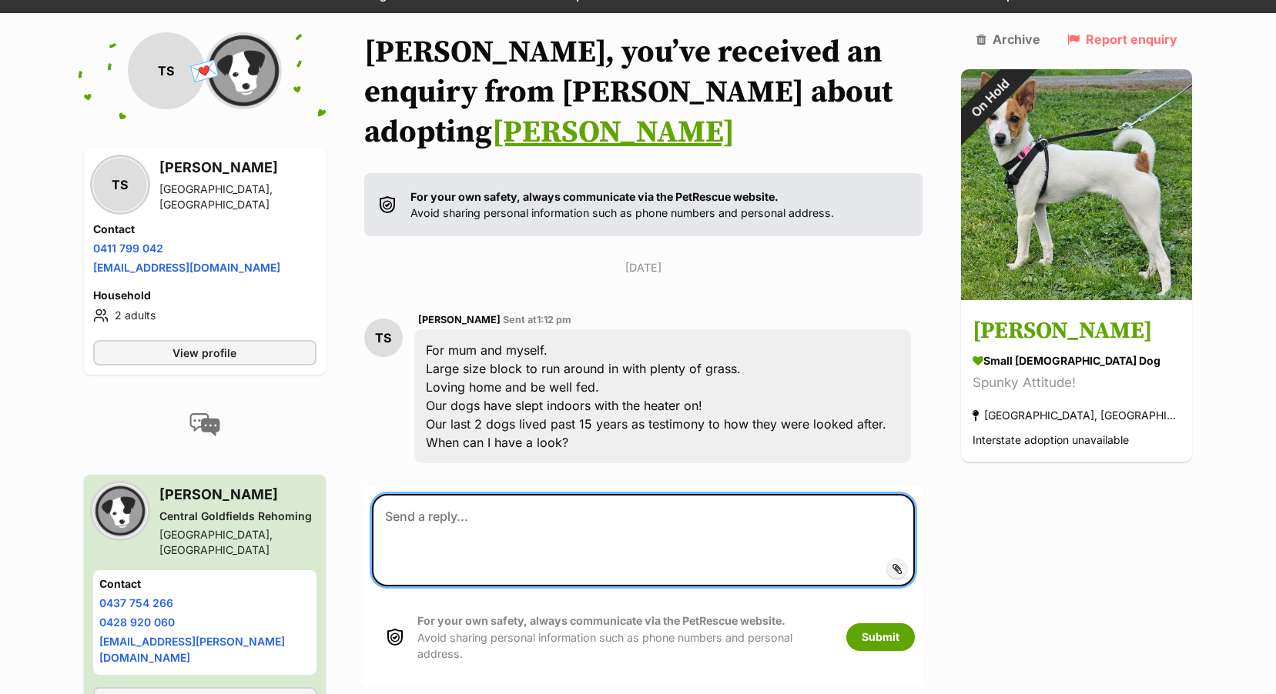
click at [433, 494] on textarea at bounding box center [644, 540] width 544 height 92
paste textarea "You sound like you could offer Nellie a wonderful home. I have quite a lot of i…"
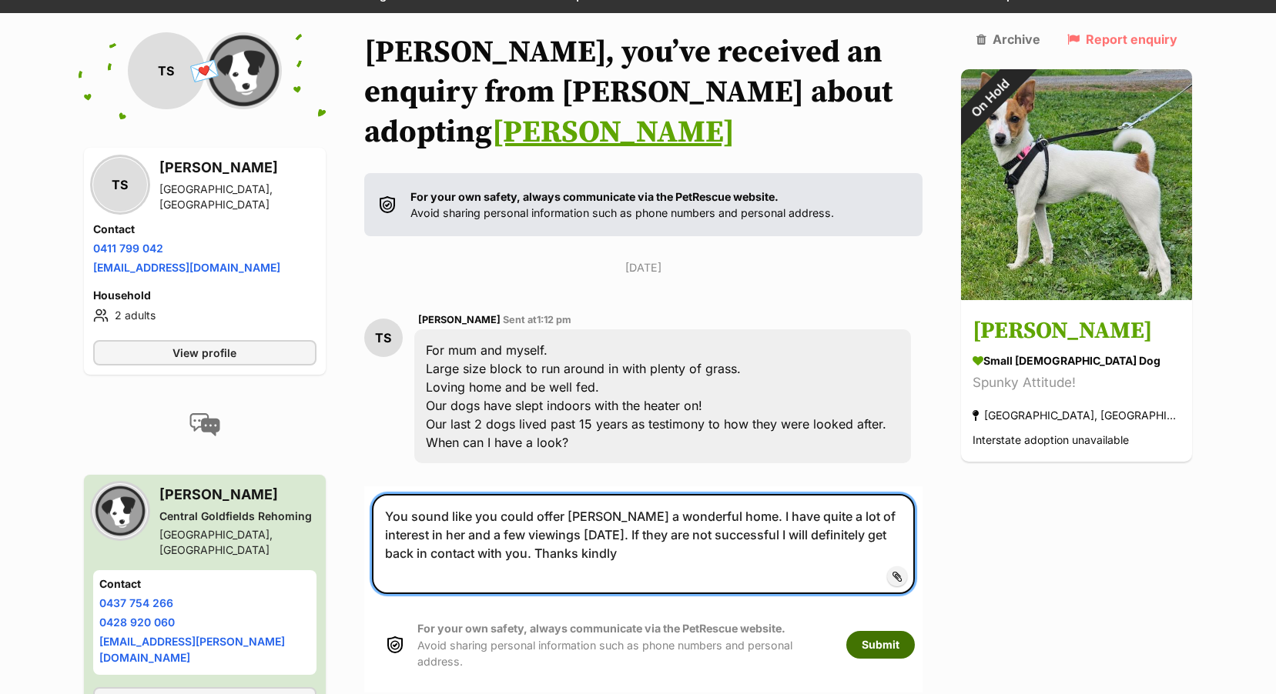
type textarea "You sound like you could offer Nellie a wonderful home. I have quite a lot of i…"
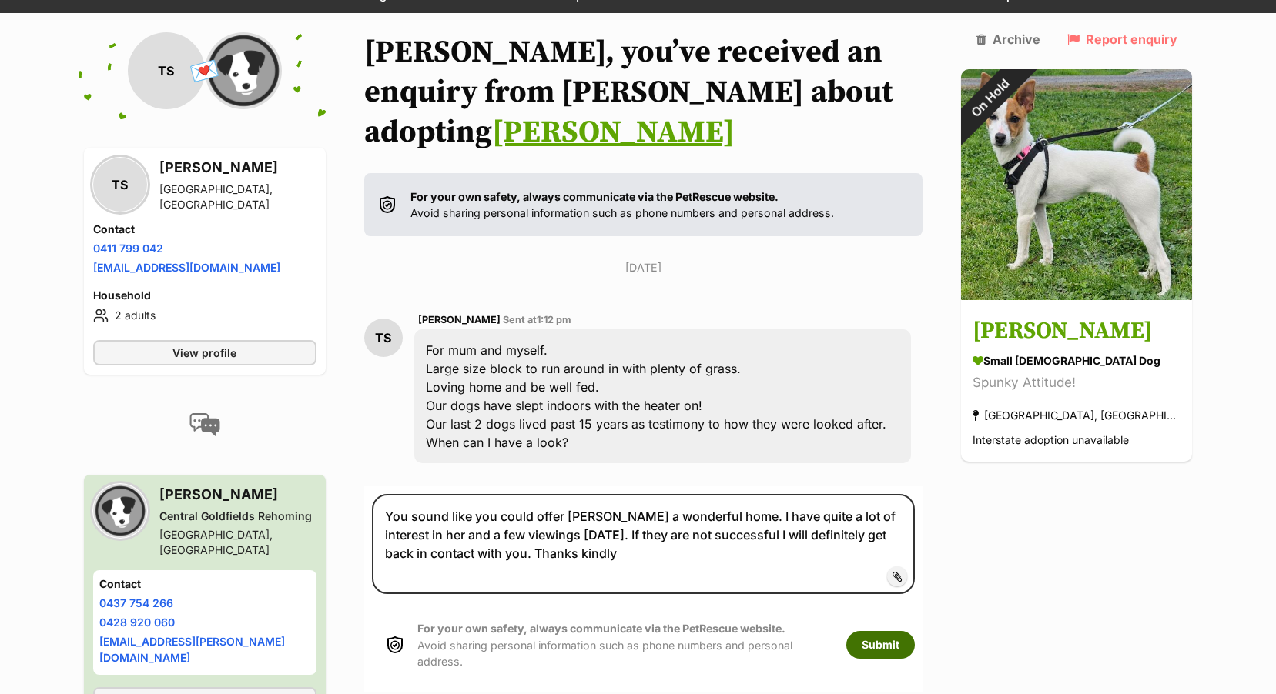
click at [909, 631] on button "Submit" at bounding box center [880, 645] width 69 height 28
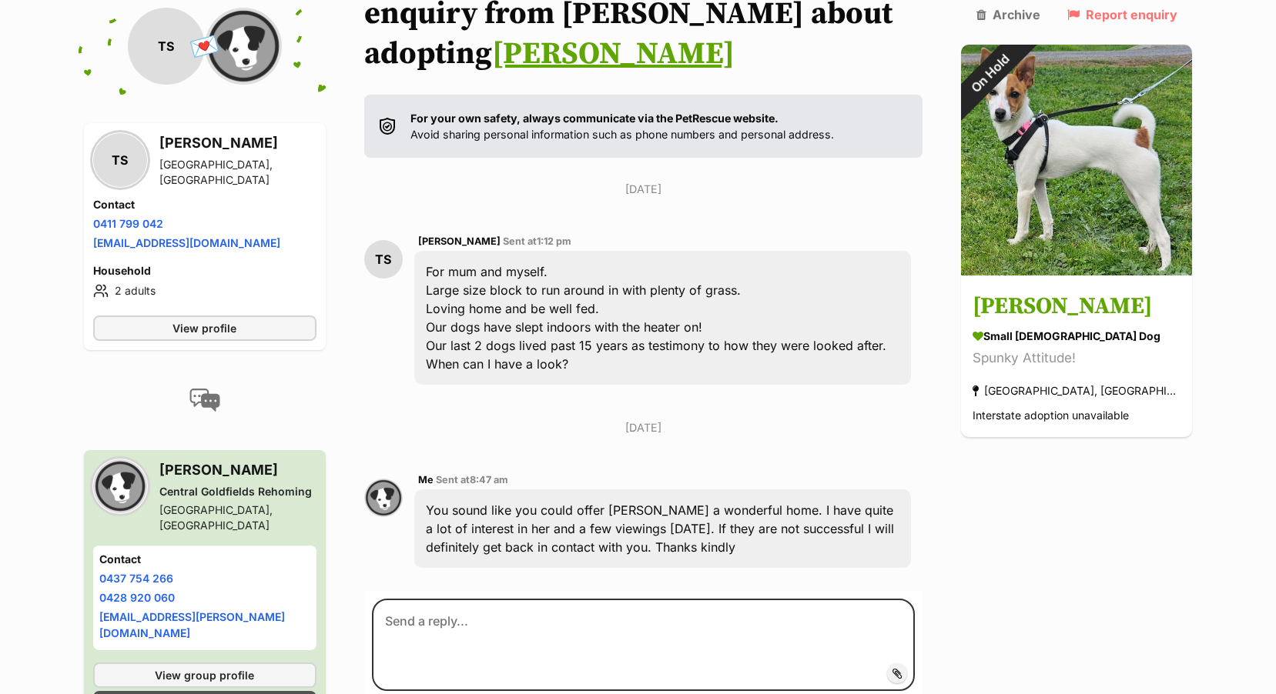
scroll to position [373, 0]
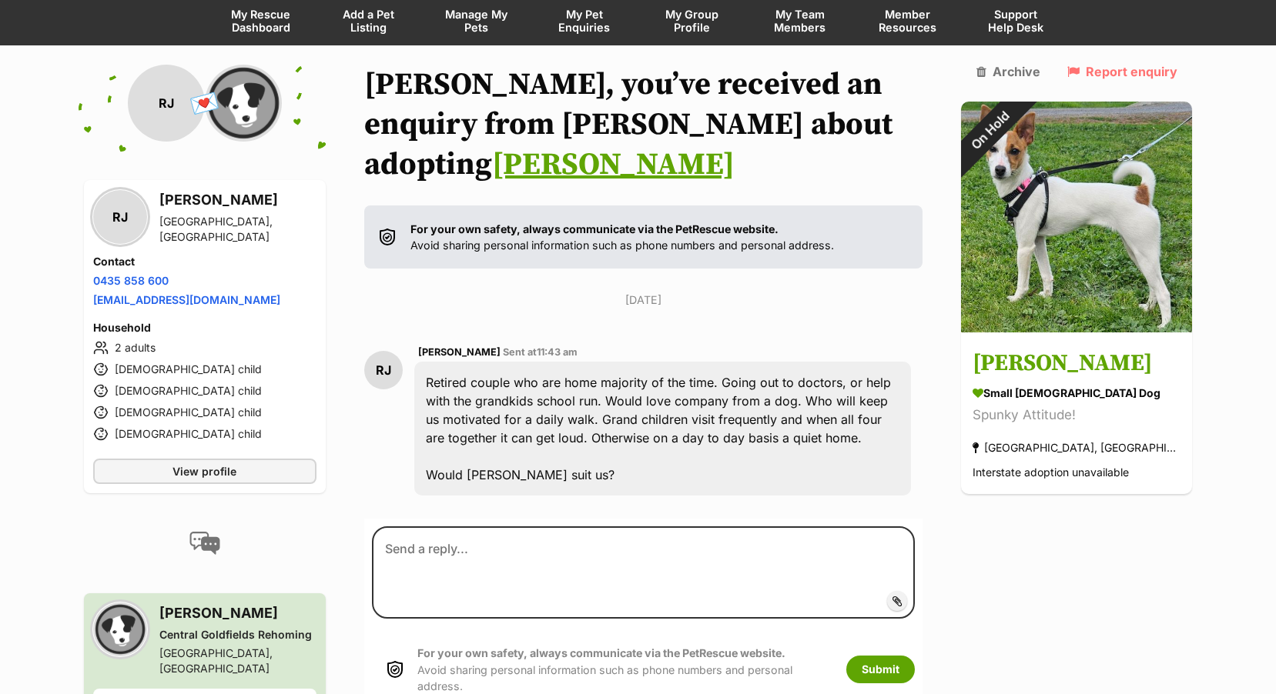
scroll to position [162, 0]
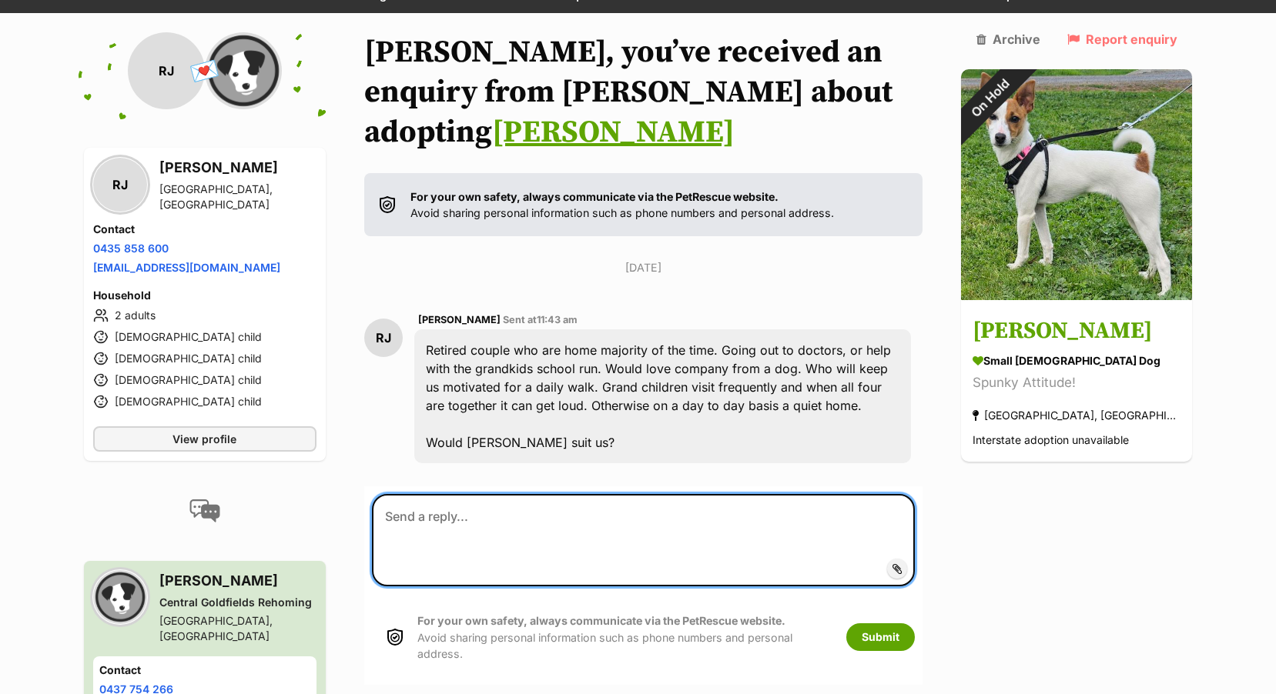
click at [537, 494] on textarea at bounding box center [644, 540] width 544 height 92
paste textarea "You sound like you could offer [PERSON_NAME] a wonderful home. I have quite a l…"
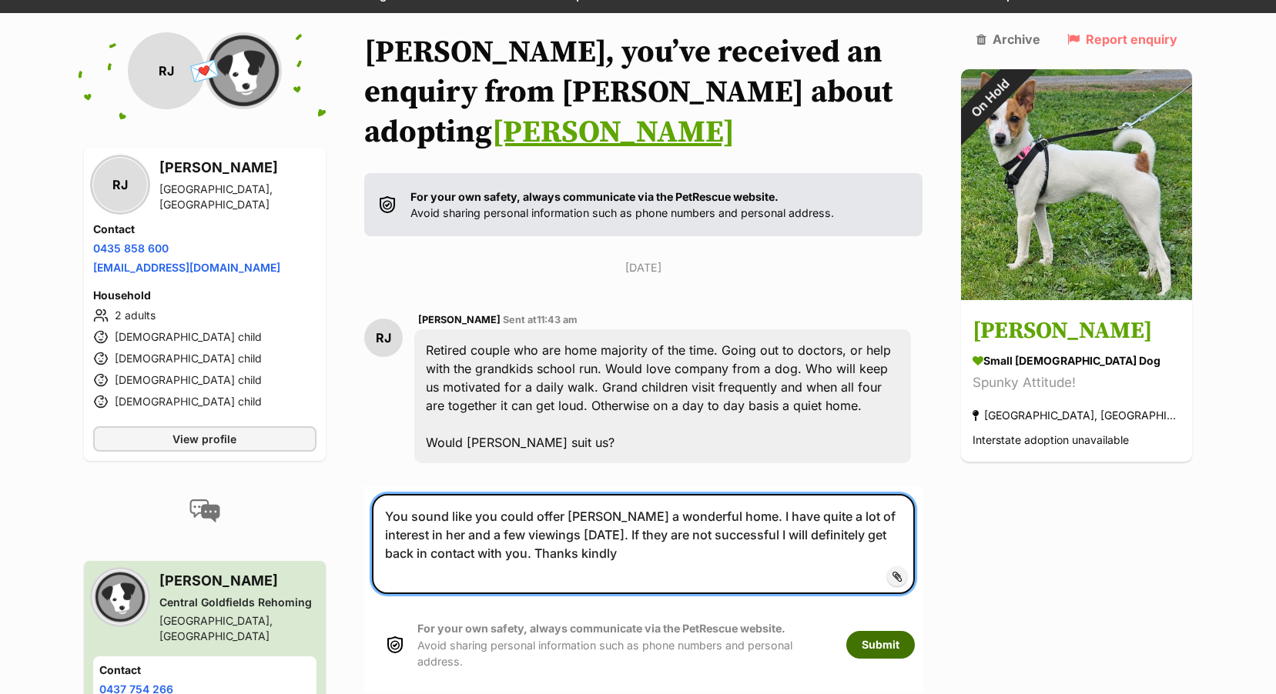
type textarea "You sound like you could offer [PERSON_NAME] a wonderful home. I have quite a l…"
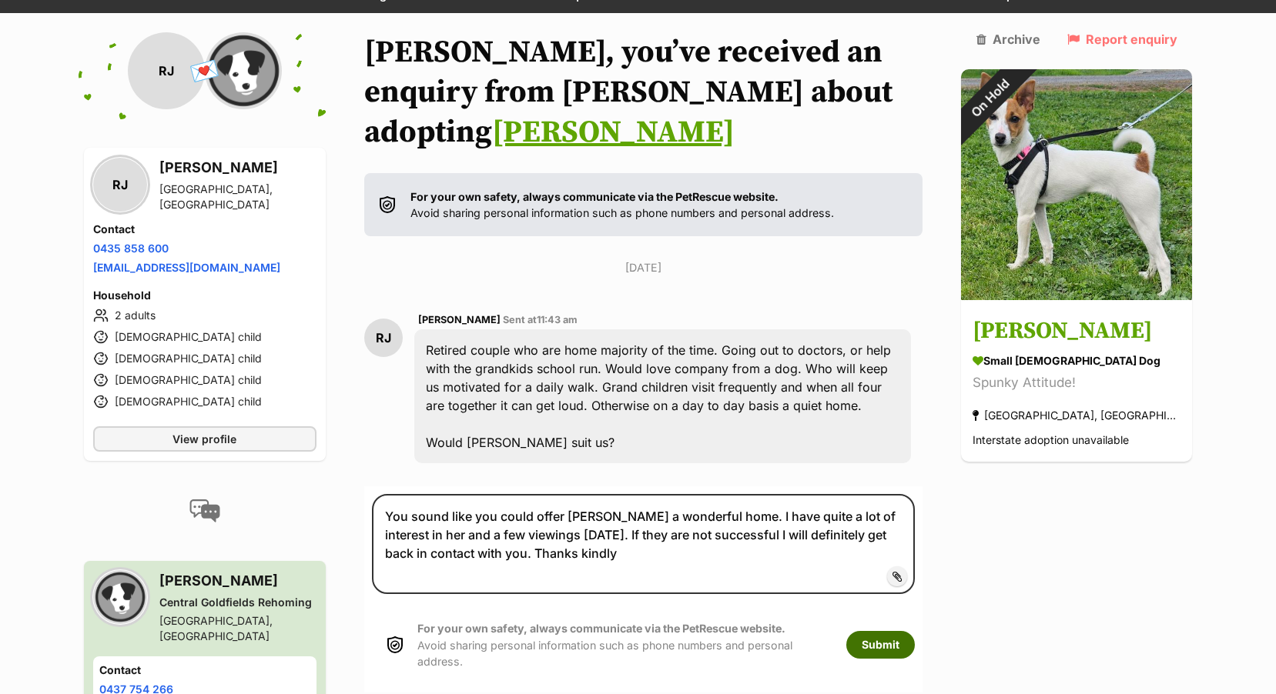
click at [909, 631] on button "Submit" at bounding box center [880, 645] width 69 height 28
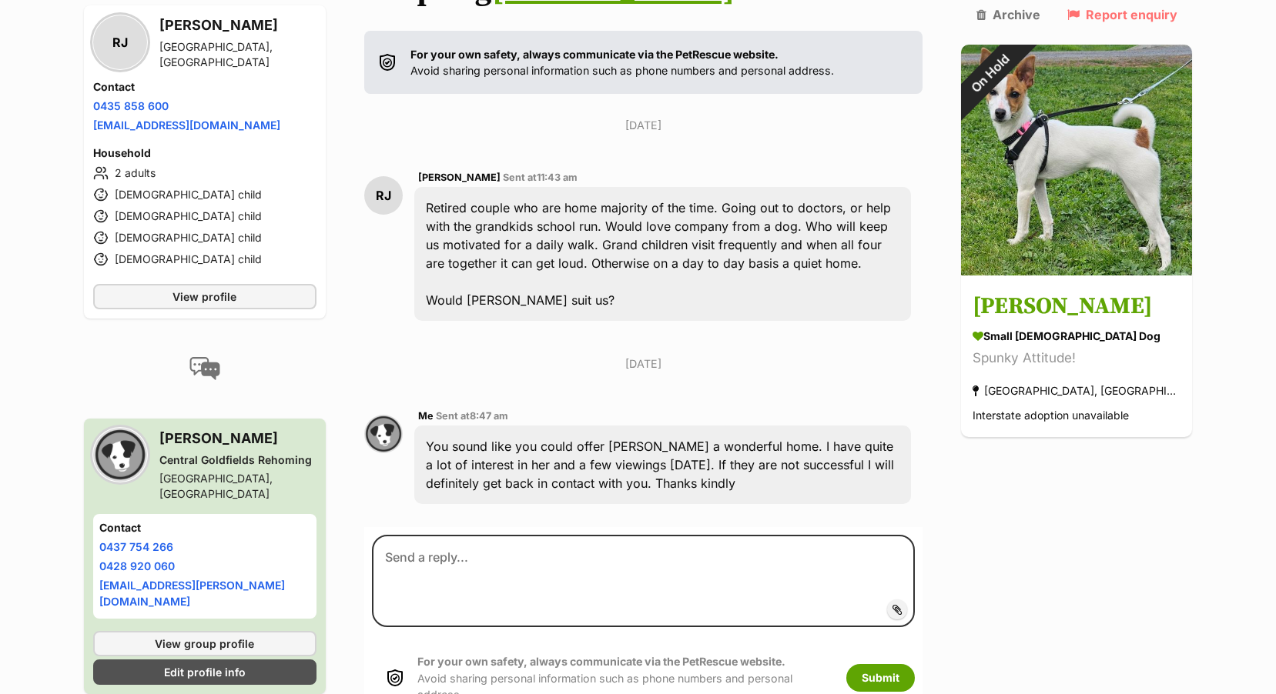
scroll to position [373, 0]
